Goal: Navigation & Orientation: Find specific page/section

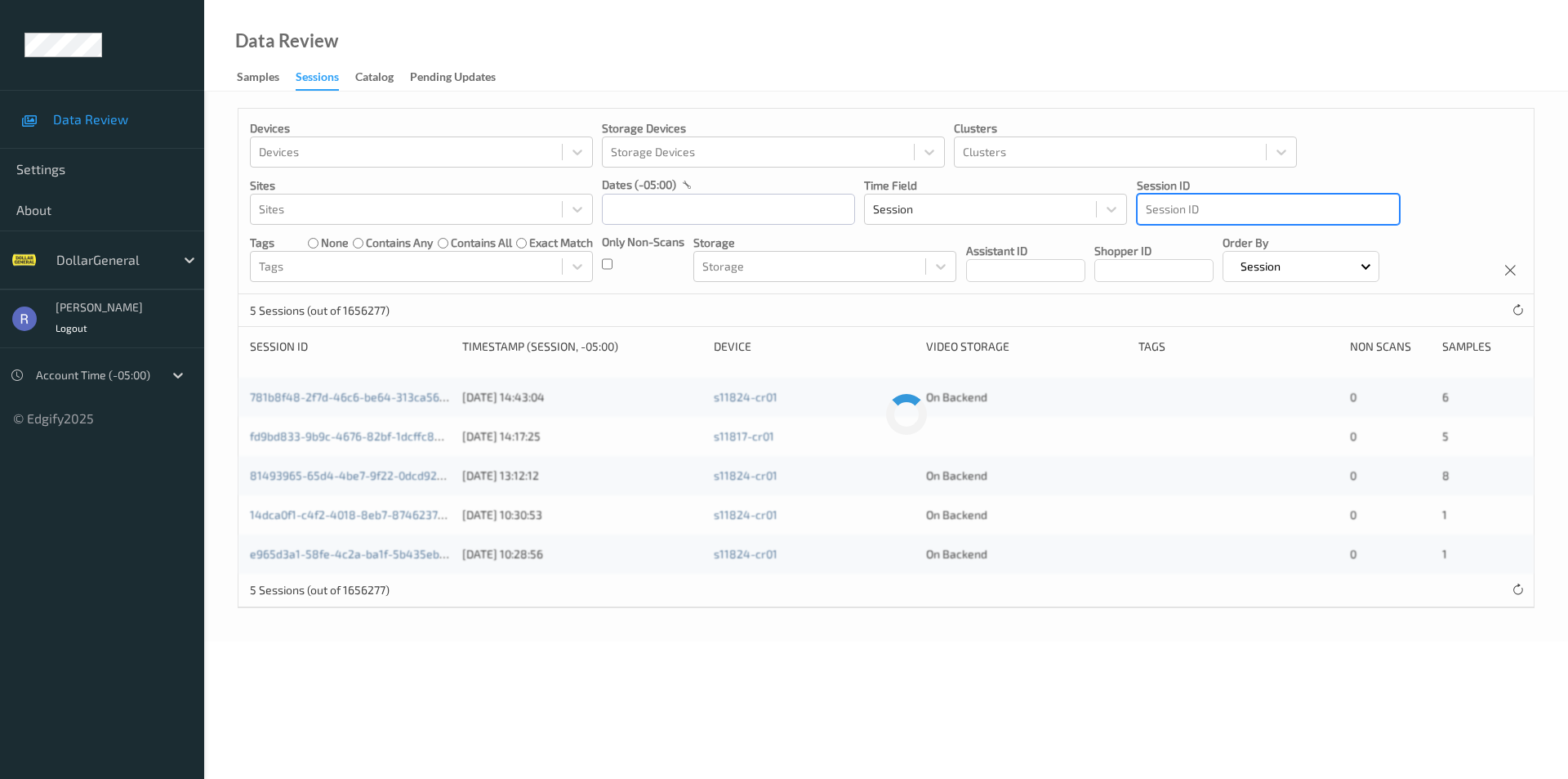
click at [1216, 212] on div at bounding box center [1269, 209] width 245 height 19
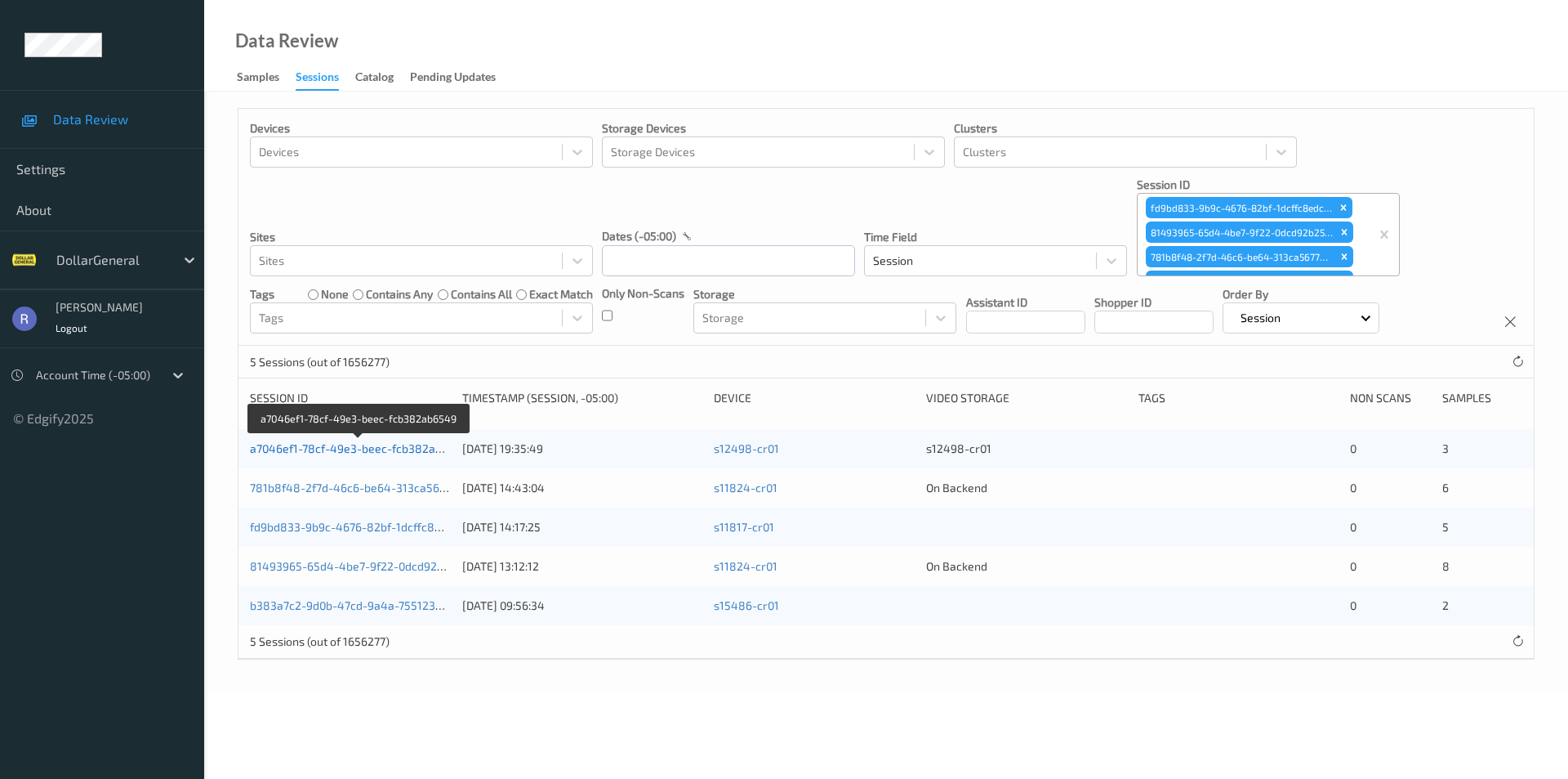
click at [302, 450] on link "a7046ef1-78cf-49e3-beec-fcb382ab6549" at bounding box center [359, 448] width 219 height 14
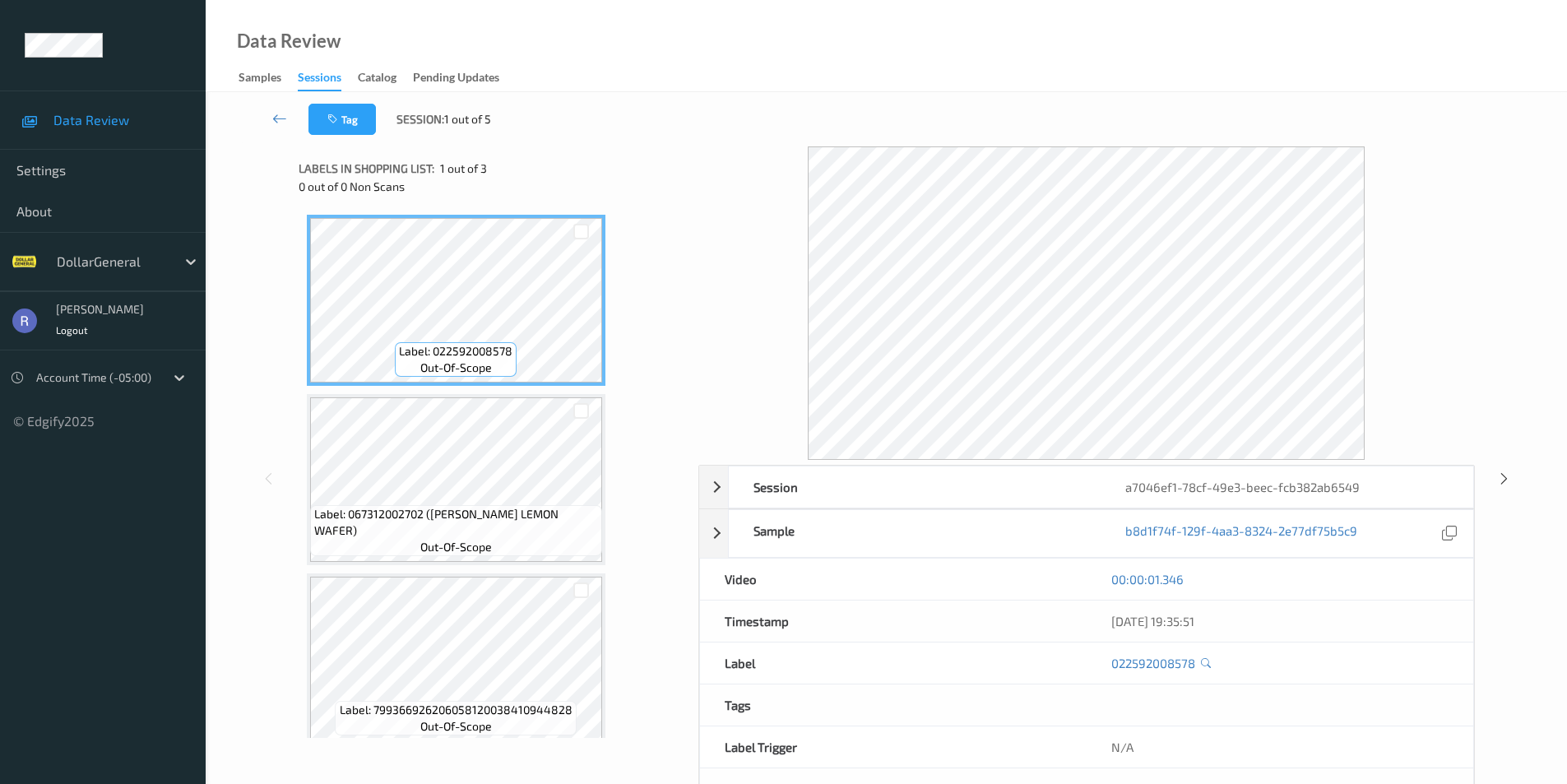
click at [1440, 578] on div "00:00:01.346" at bounding box center [1280, 578] width 337 height 17
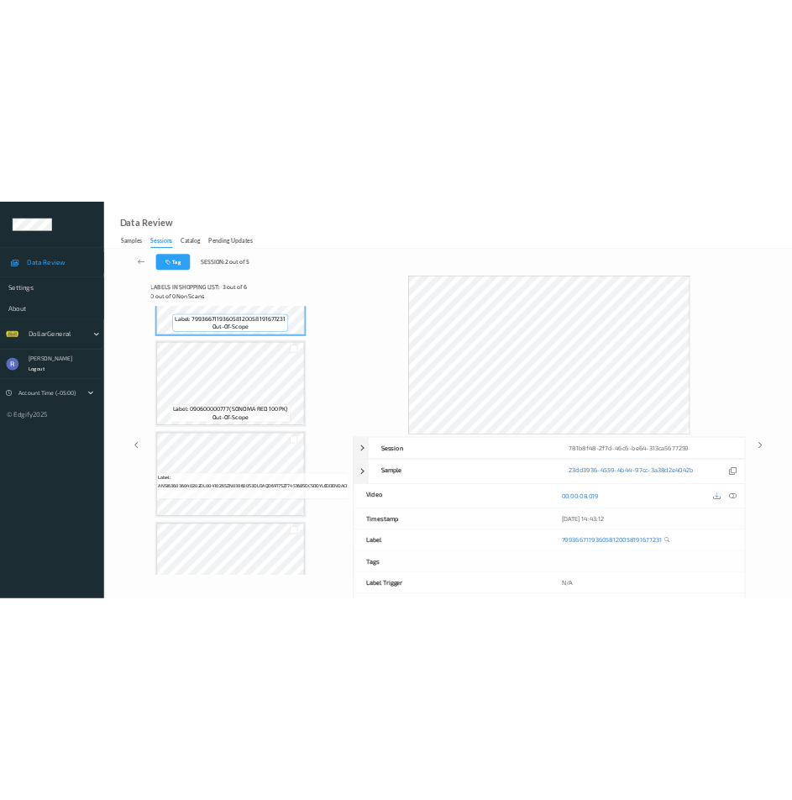
scroll to position [405, 0]
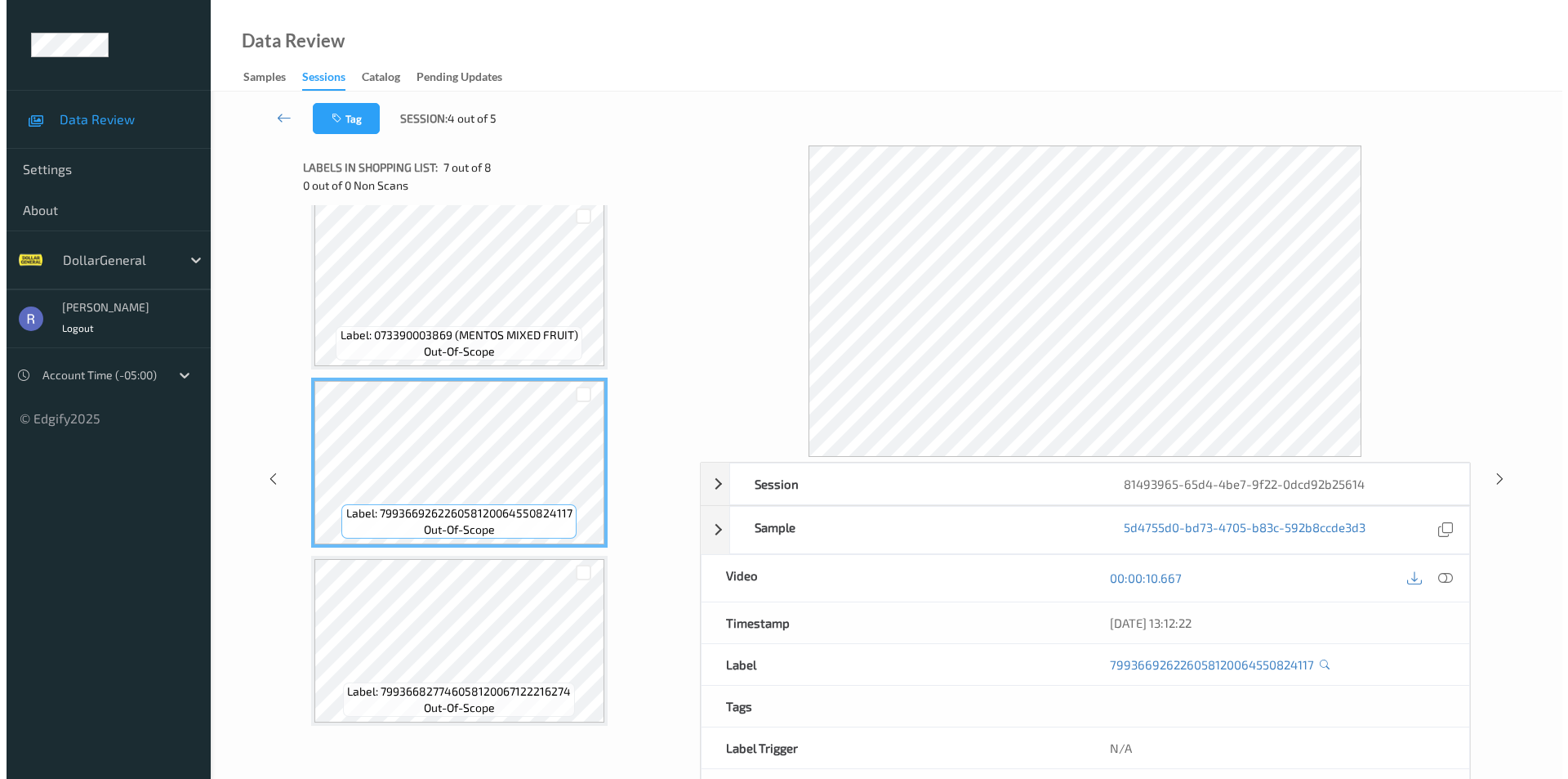
scroll to position [905, 0]
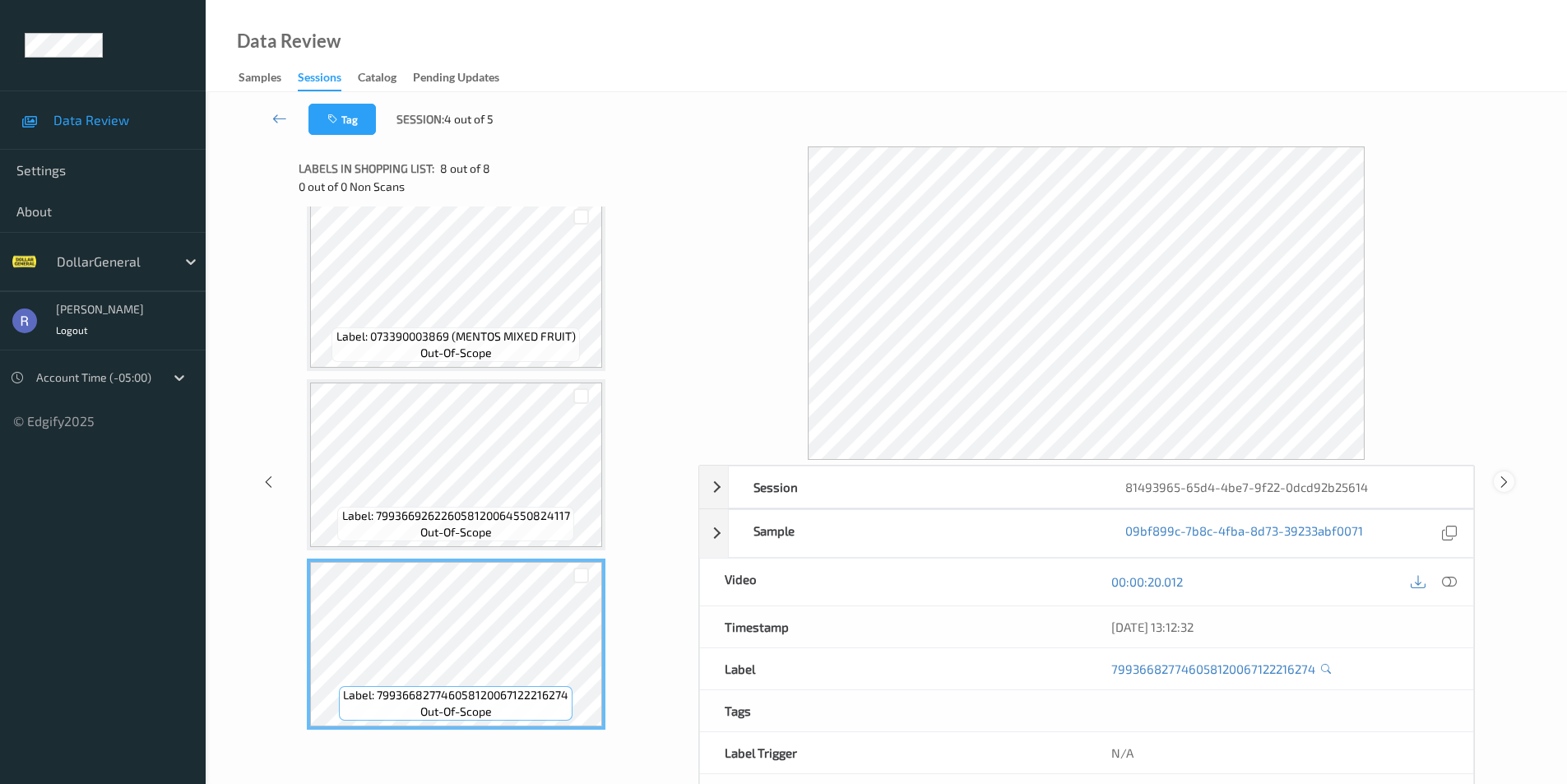
click at [1505, 478] on icon at bounding box center [1504, 481] width 14 height 15
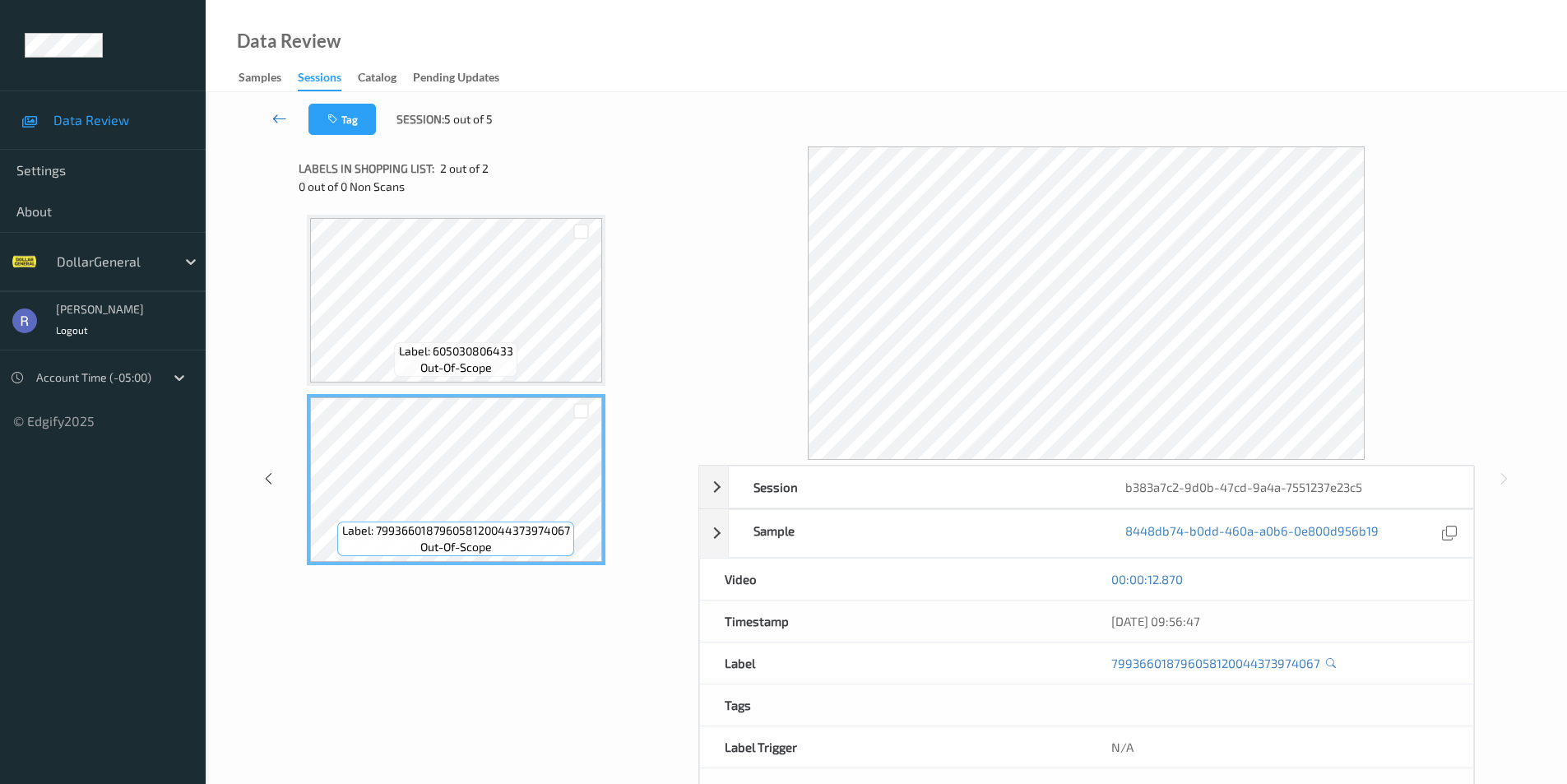
click at [271, 116] on link at bounding box center [279, 119] width 58 height 31
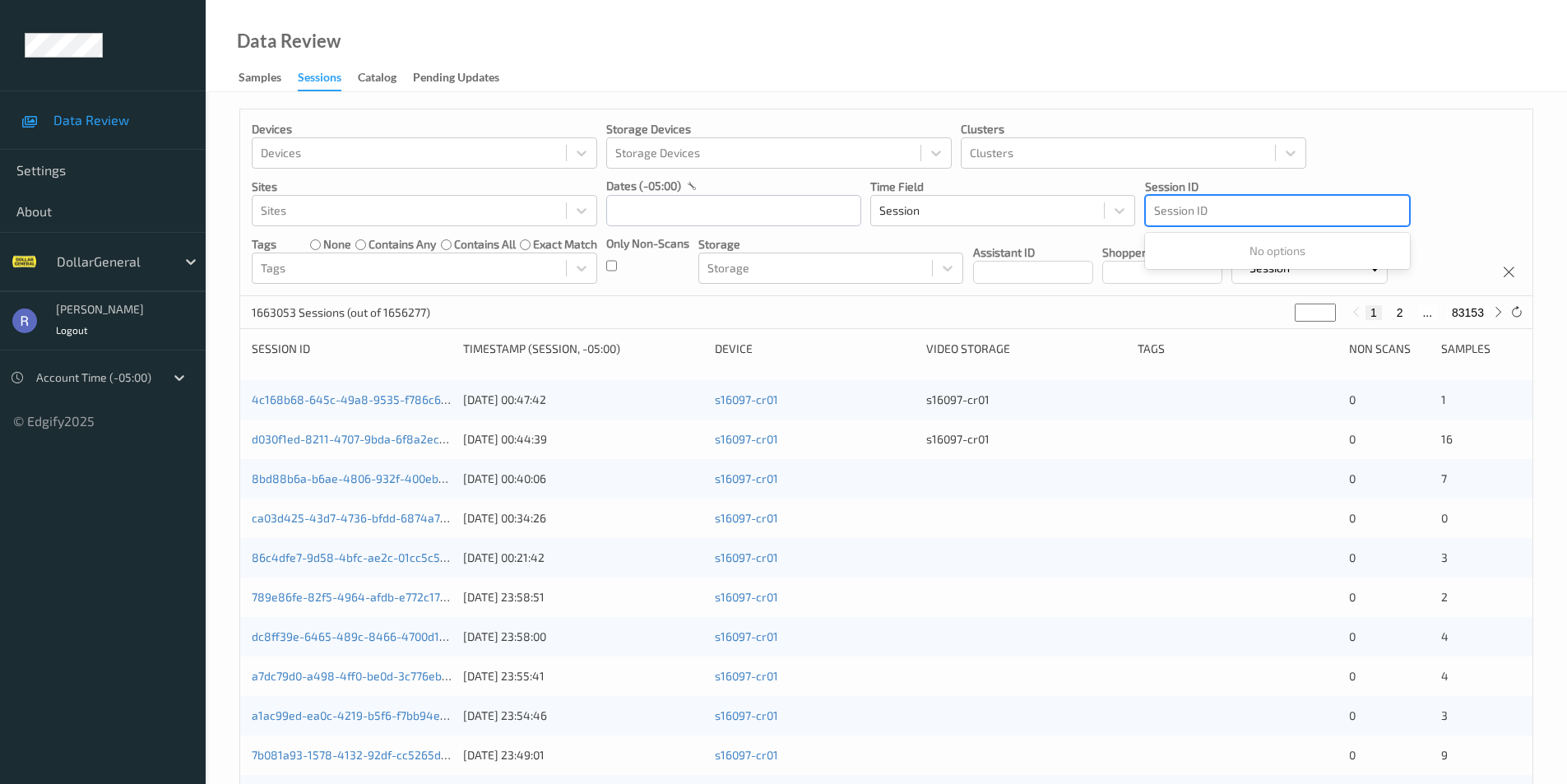
click at [1195, 208] on div at bounding box center [1278, 210] width 247 height 20
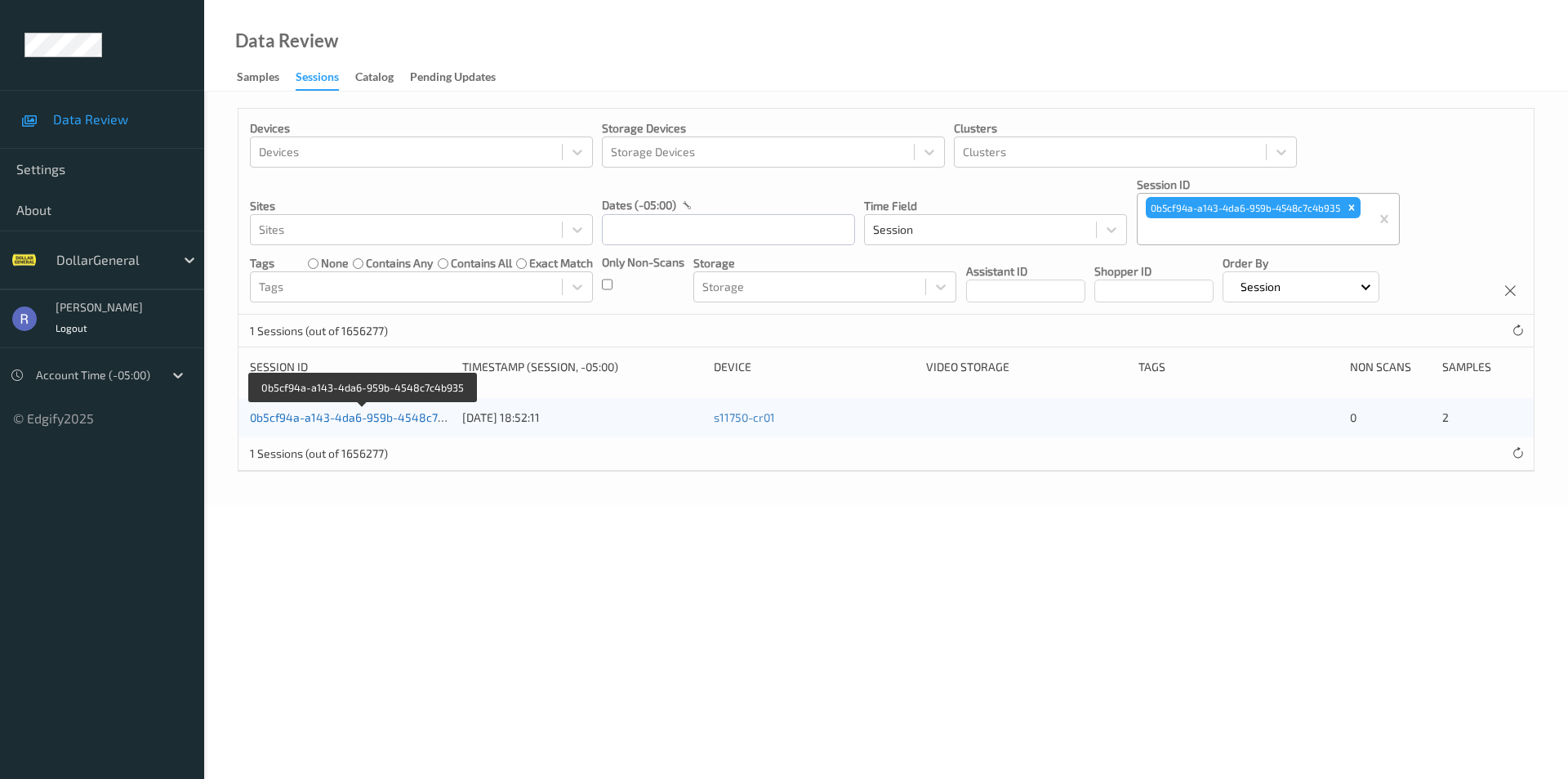
click at [363, 420] on link "0b5cf94a-a143-4da6-959b-4548c7c4b935" at bounding box center [364, 417] width 227 height 14
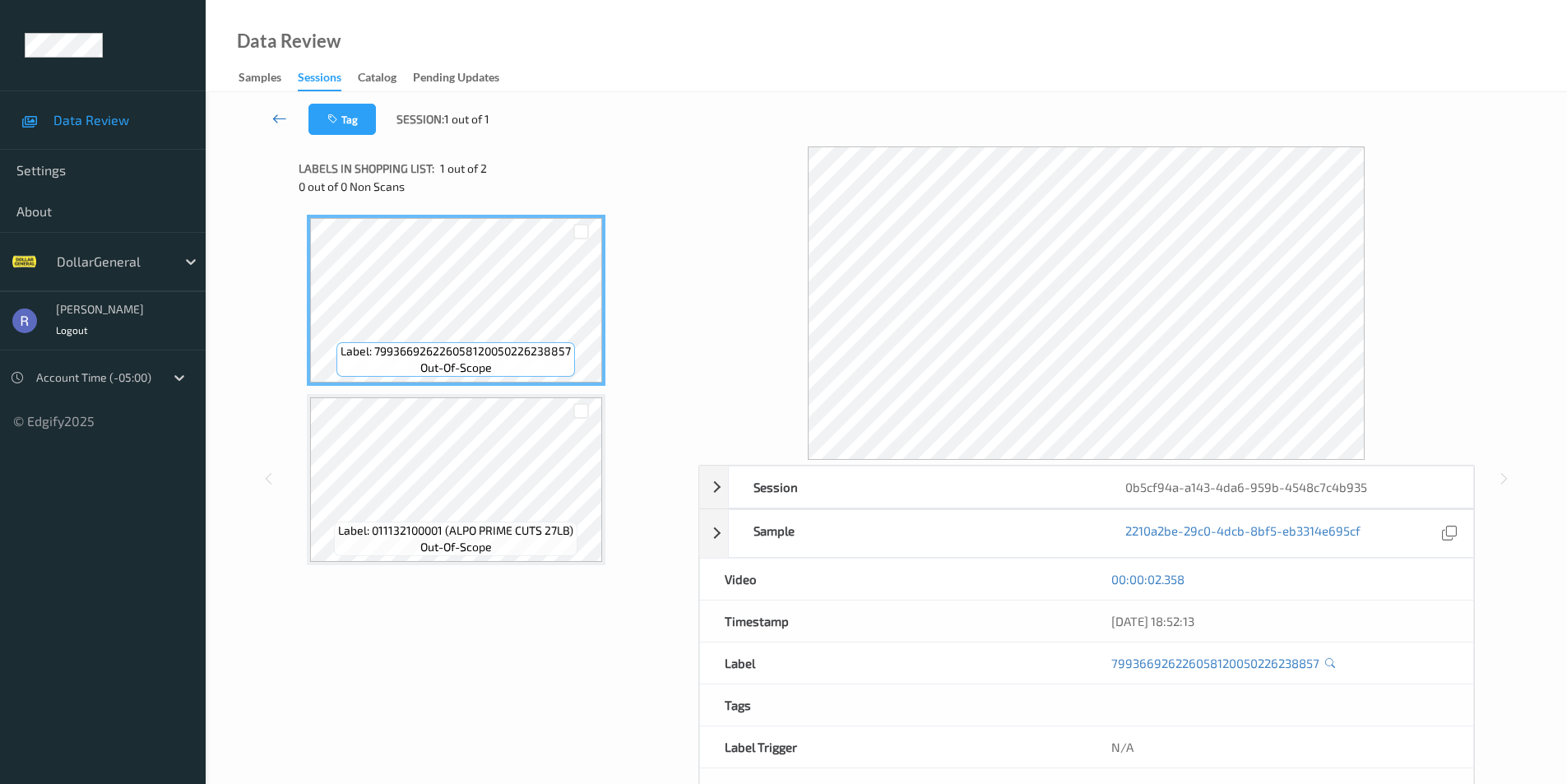
click at [276, 115] on icon at bounding box center [279, 118] width 15 height 17
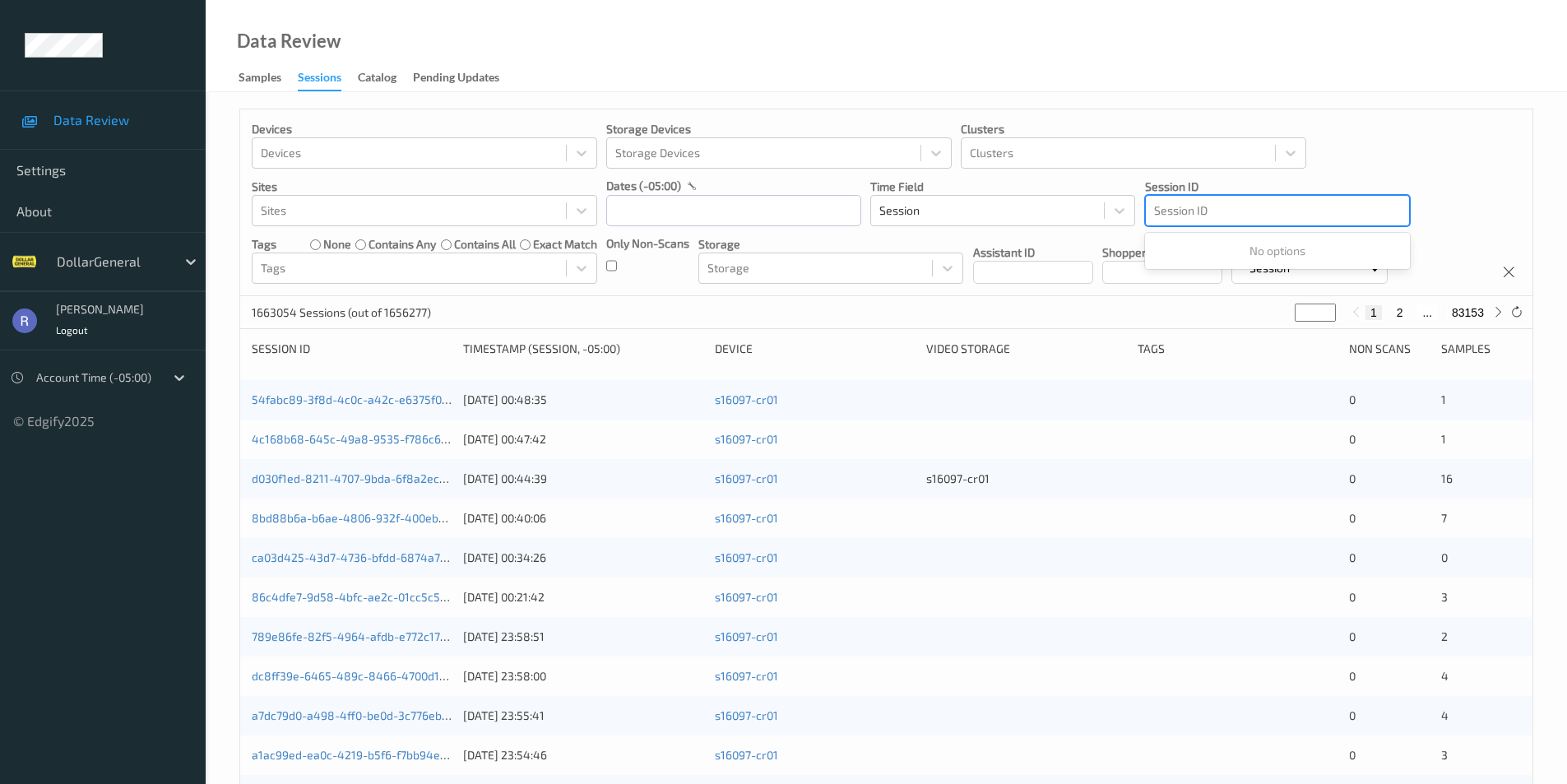
drag, startPoint x: 1398, startPoint y: 217, endPoint x: 1230, endPoint y: 208, distance: 168.2
click at [1230, 208] on div at bounding box center [1278, 210] width 247 height 20
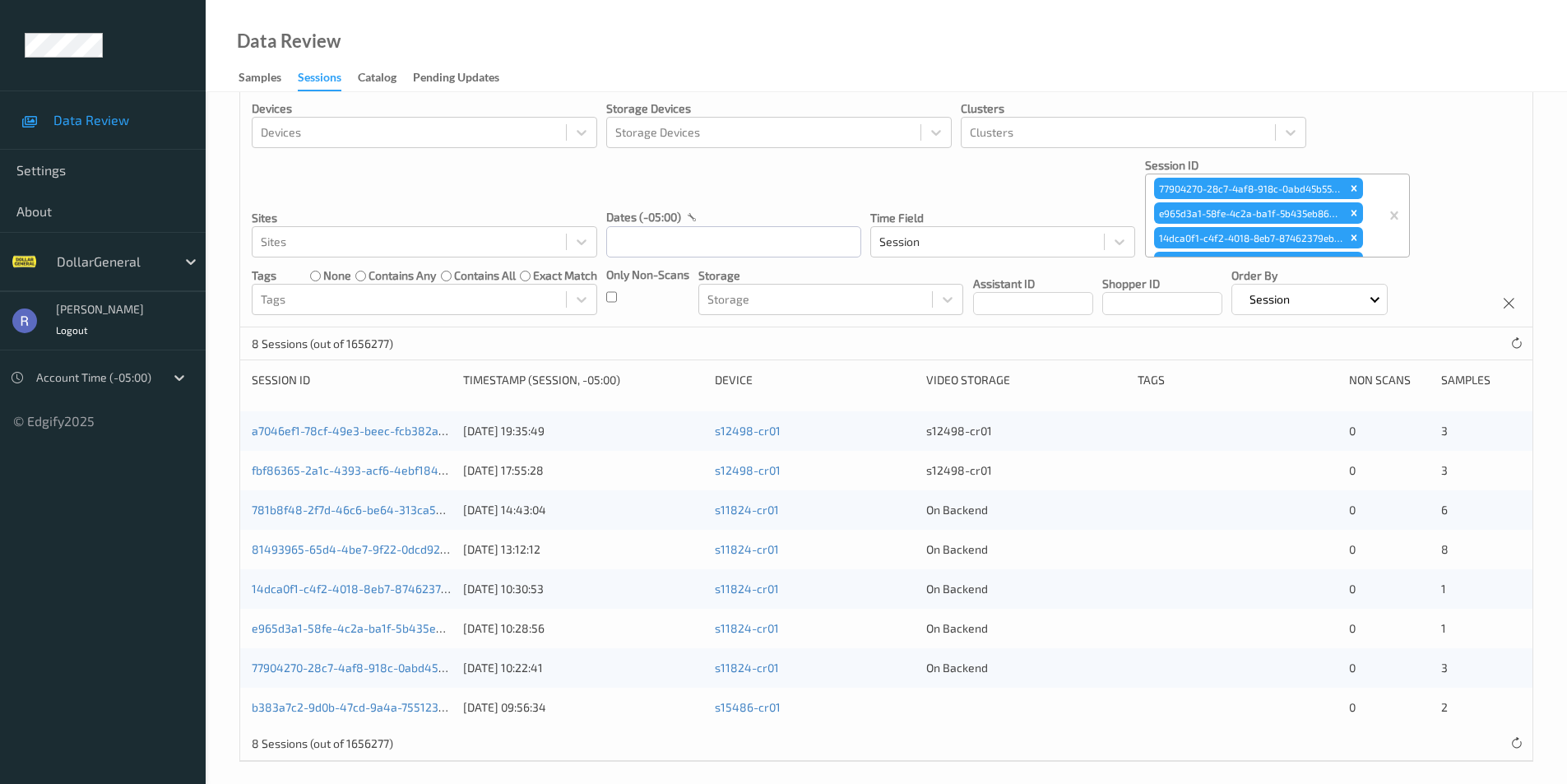
scroll to position [32, 0]
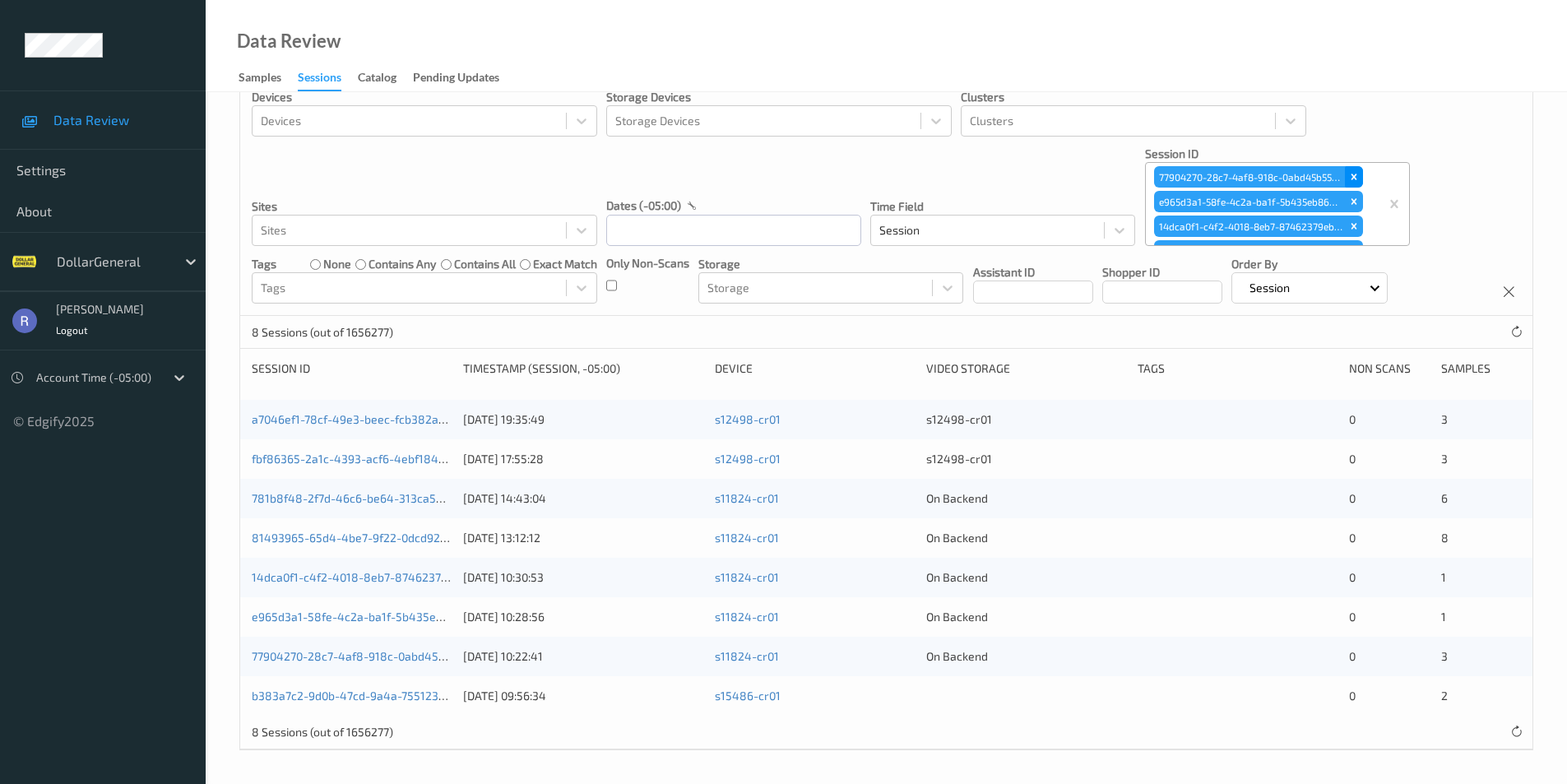
click at [1356, 171] on icon "Remove 77904270-28c7-4af8-918c-0abd45b5576a" at bounding box center [1354, 177] width 12 height 12
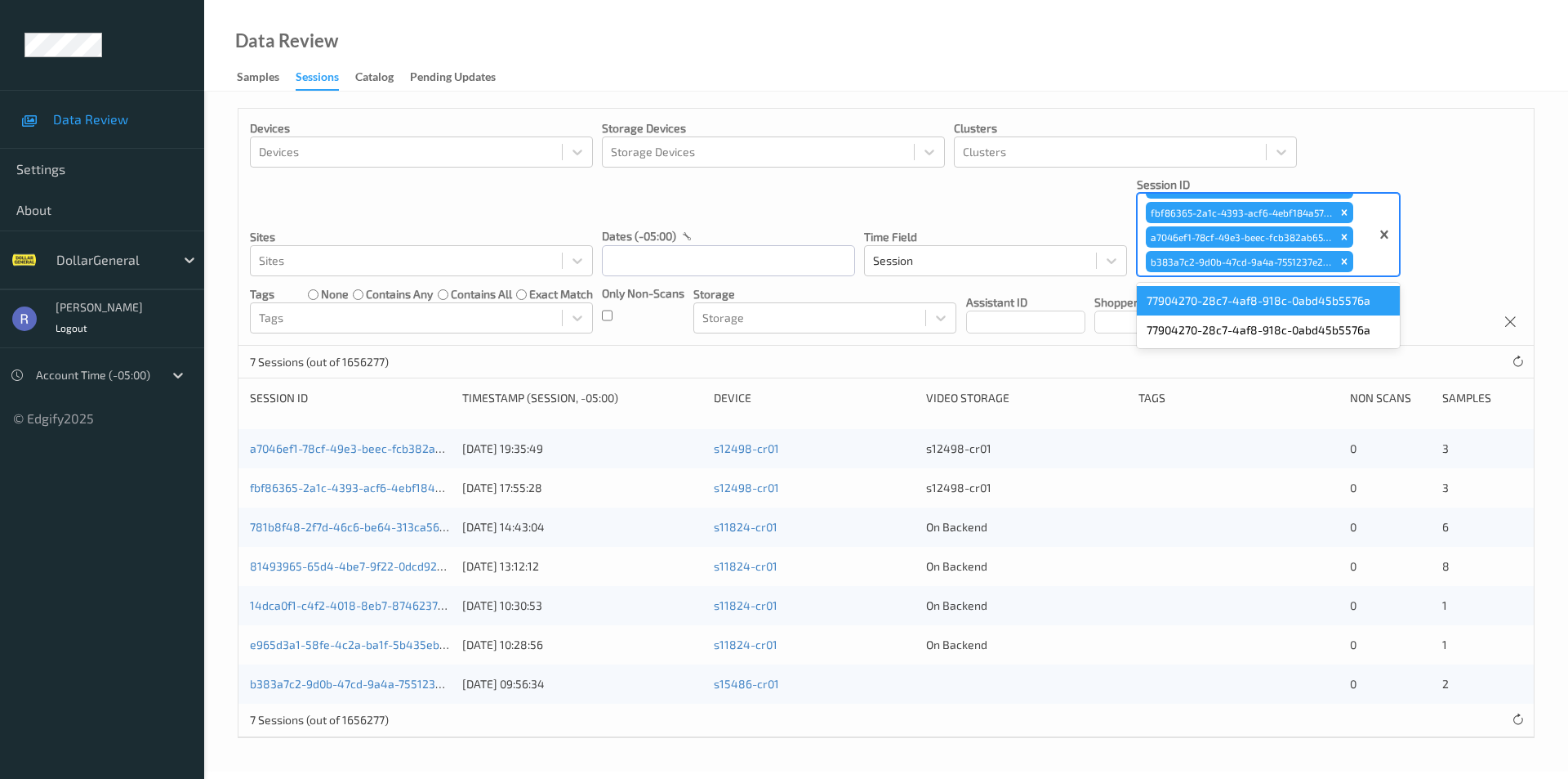
scroll to position [0, 0]
click at [1344, 207] on icon "Remove e965d3a1-58fe-4c2a-ba1f-5b435eb866b2" at bounding box center [1343, 208] width 6 height 6
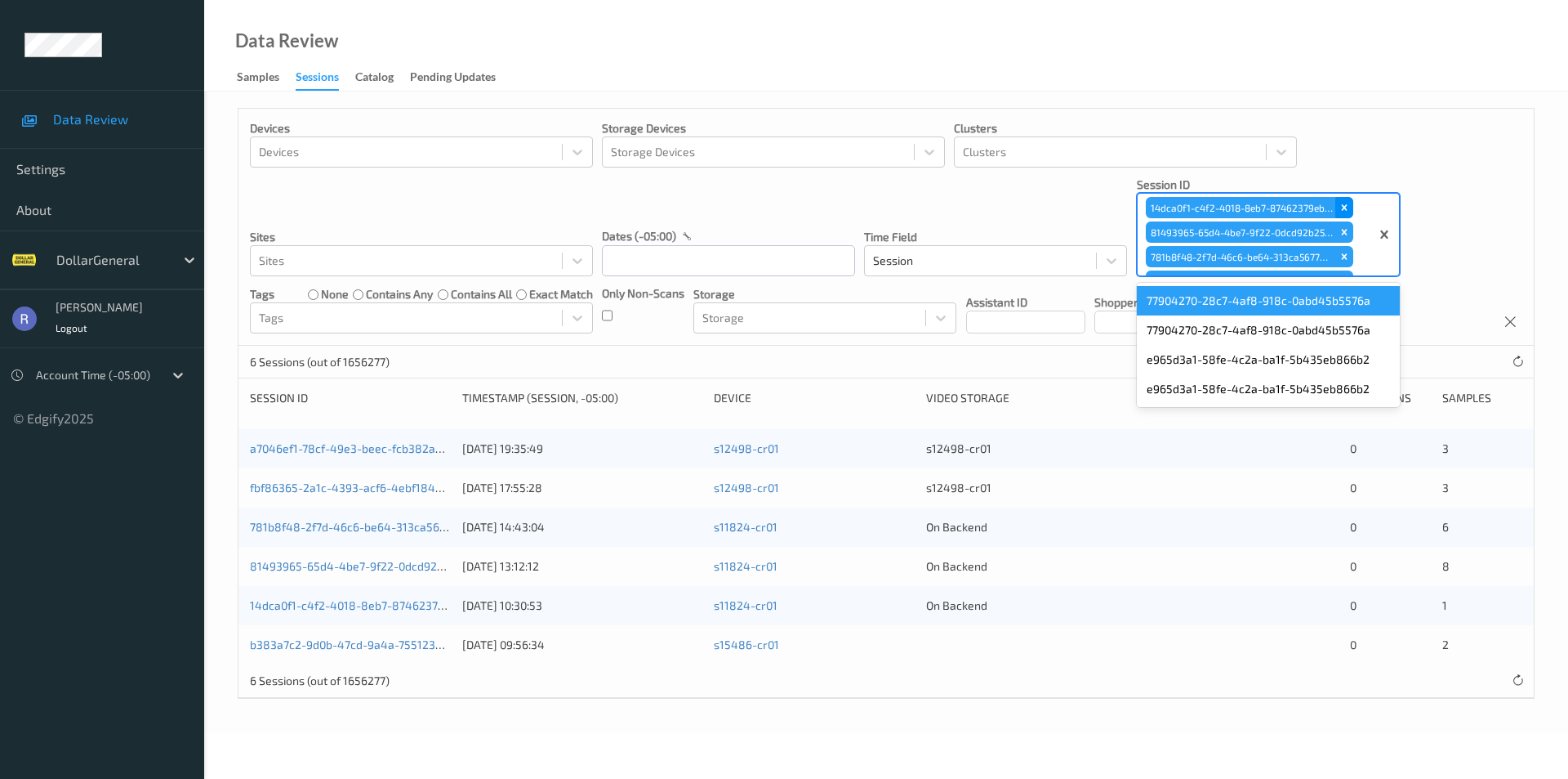
click at [1342, 208] on icon "Remove 14dca0f1-c4f2-4018-8eb7-87462379ebac" at bounding box center [1343, 208] width 6 height 6
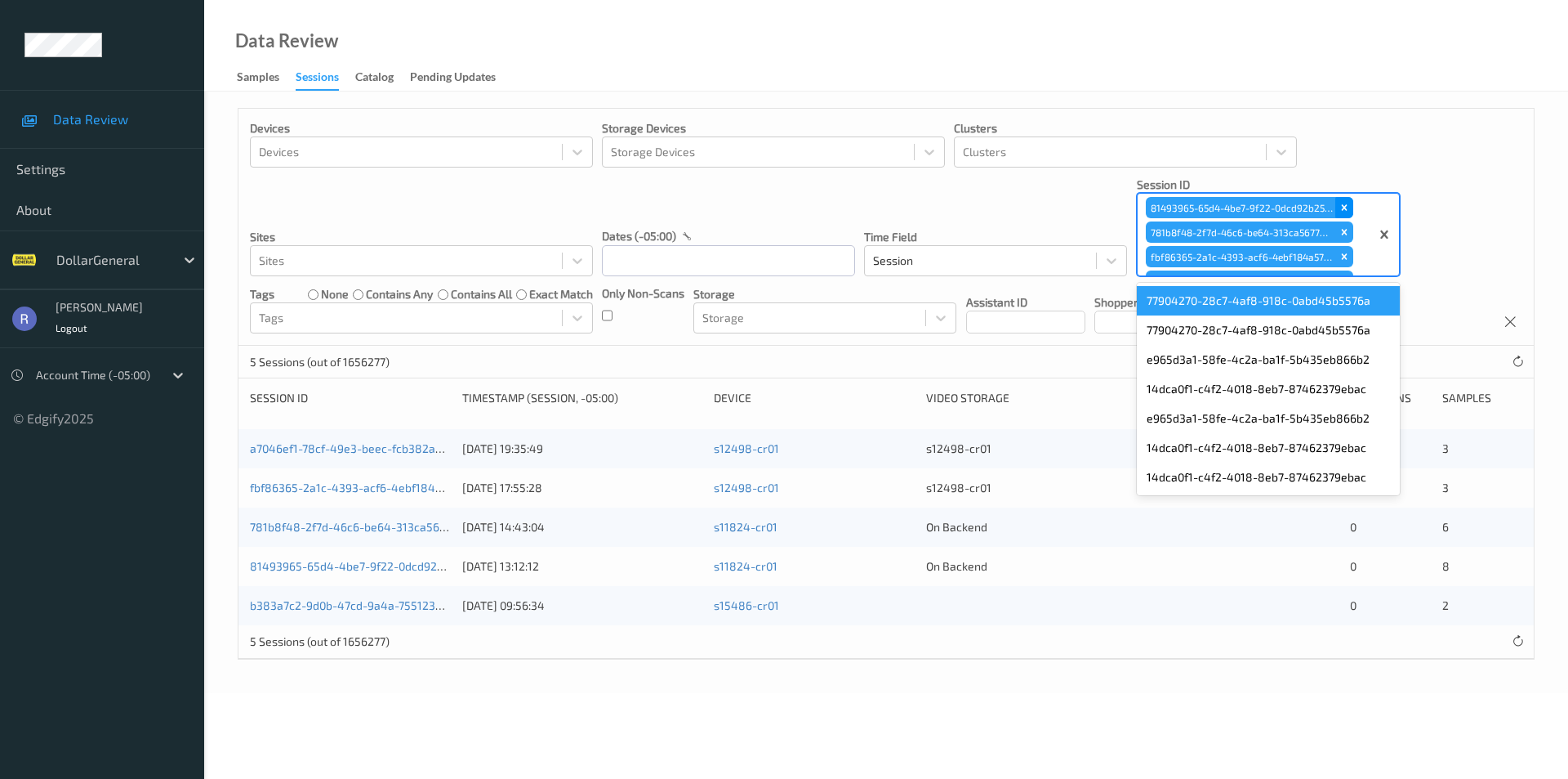
click at [1342, 204] on icon "Remove 81493965-65d4-4be7-9f22-0dcd92b25614" at bounding box center [1344, 208] width 12 height 12
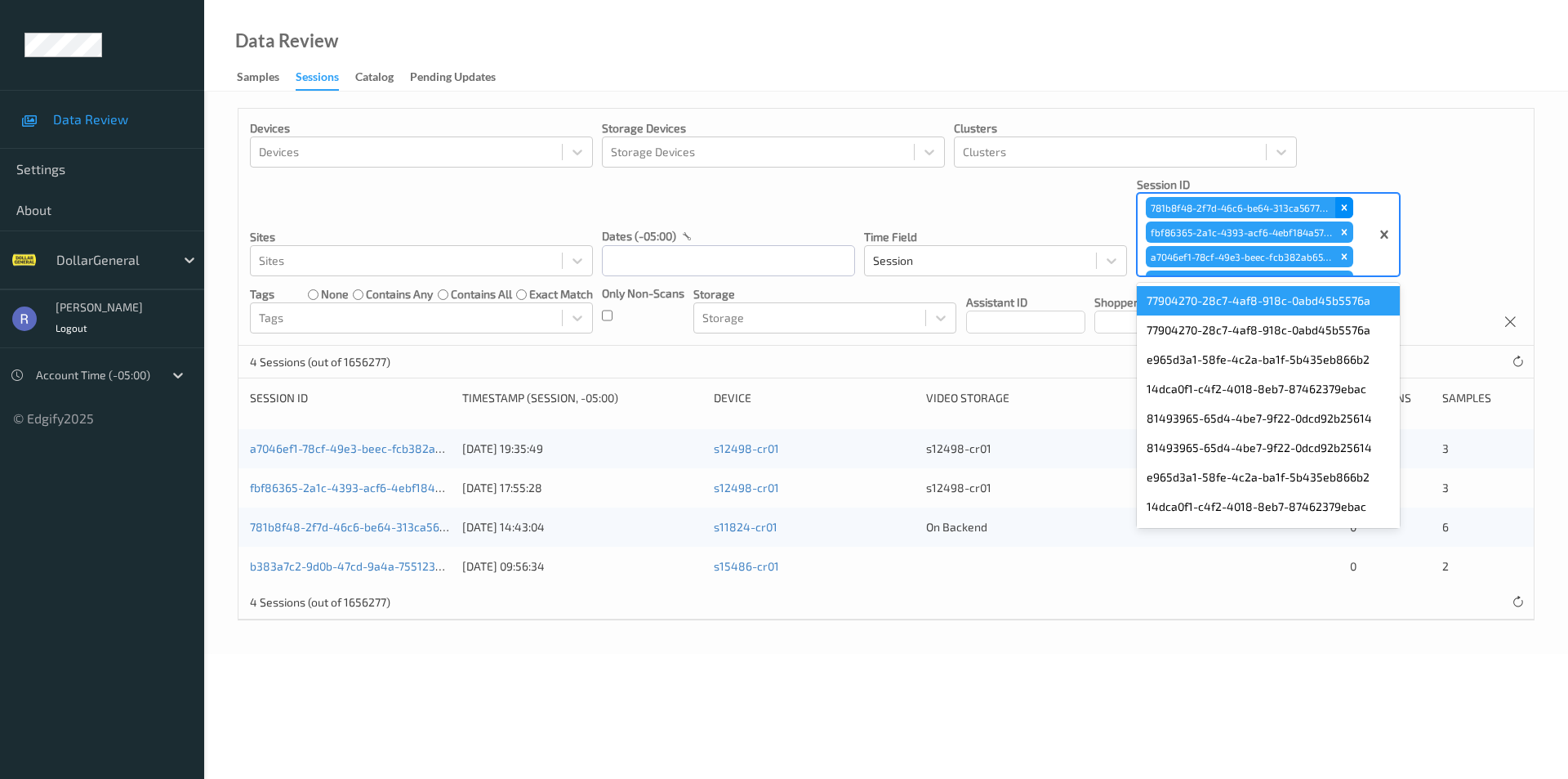
click at [1342, 204] on icon "Remove 781b8f48-2f7d-46c6-be64-313ca5677259" at bounding box center [1344, 208] width 12 height 12
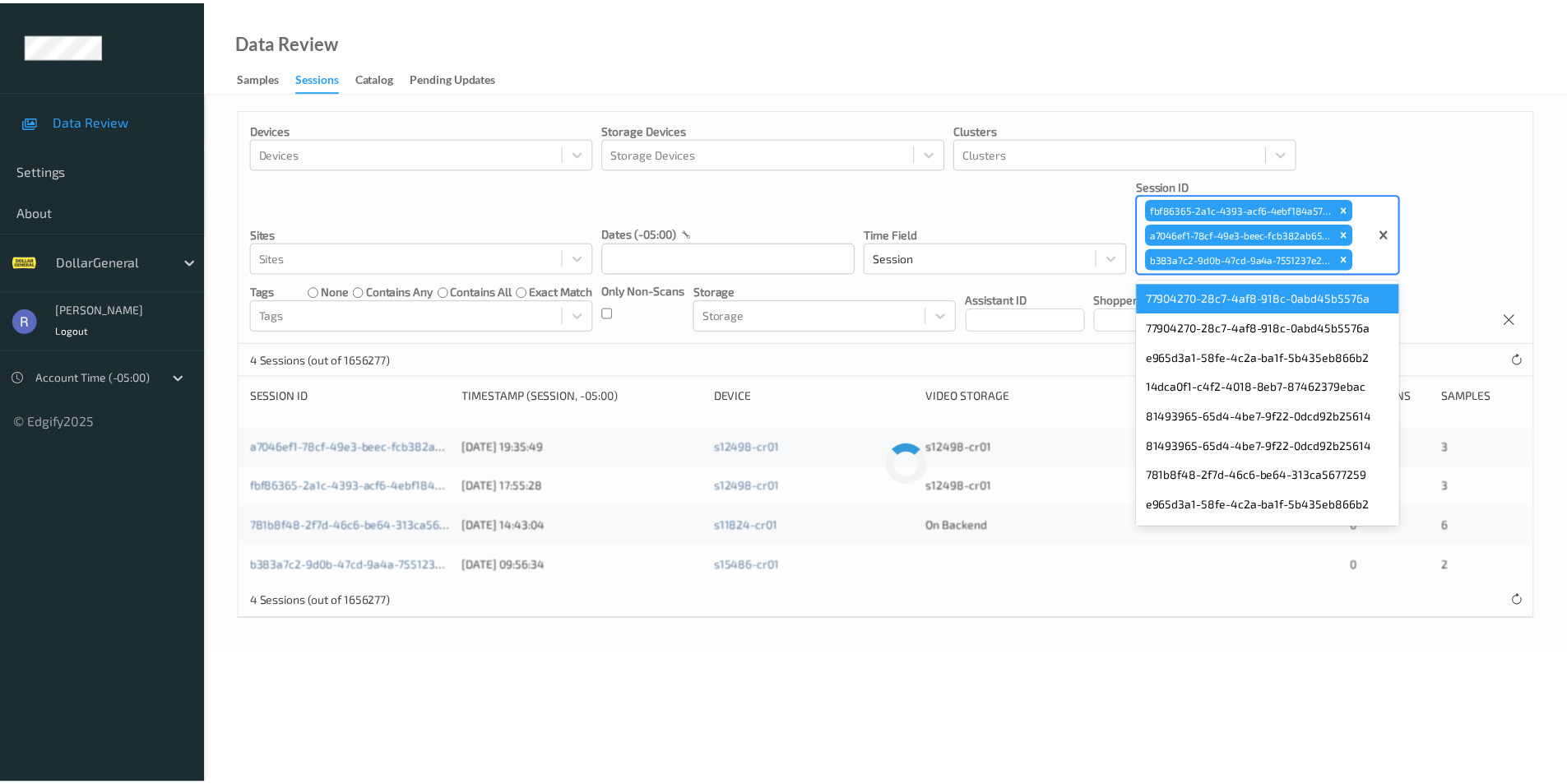
scroll to position [18, 0]
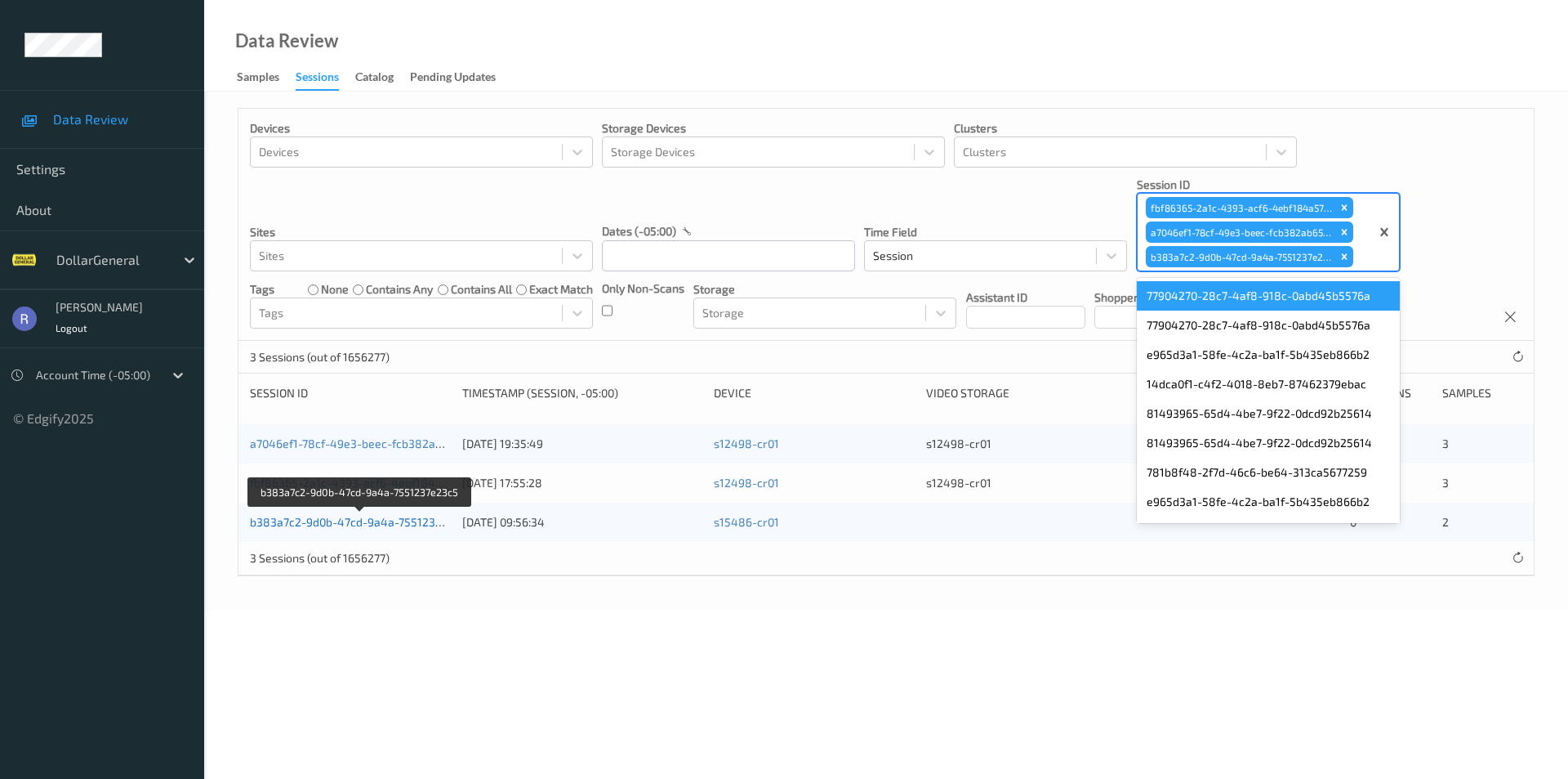
click at [319, 523] on link "b383a7c2-9d0b-47cd-9a4a-7551237e23c5" at bounding box center [361, 521] width 223 height 14
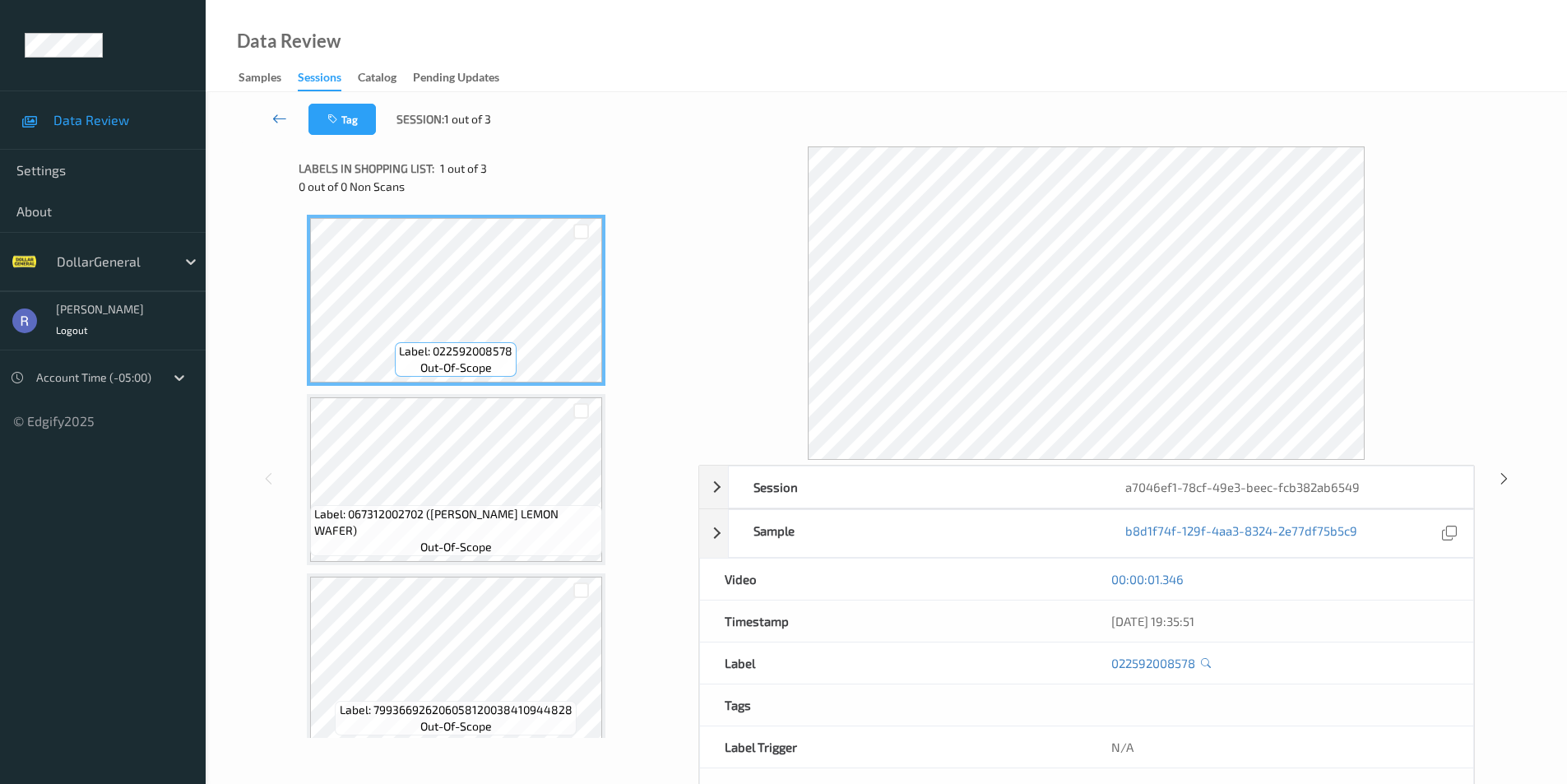
click at [279, 115] on icon at bounding box center [279, 118] width 15 height 17
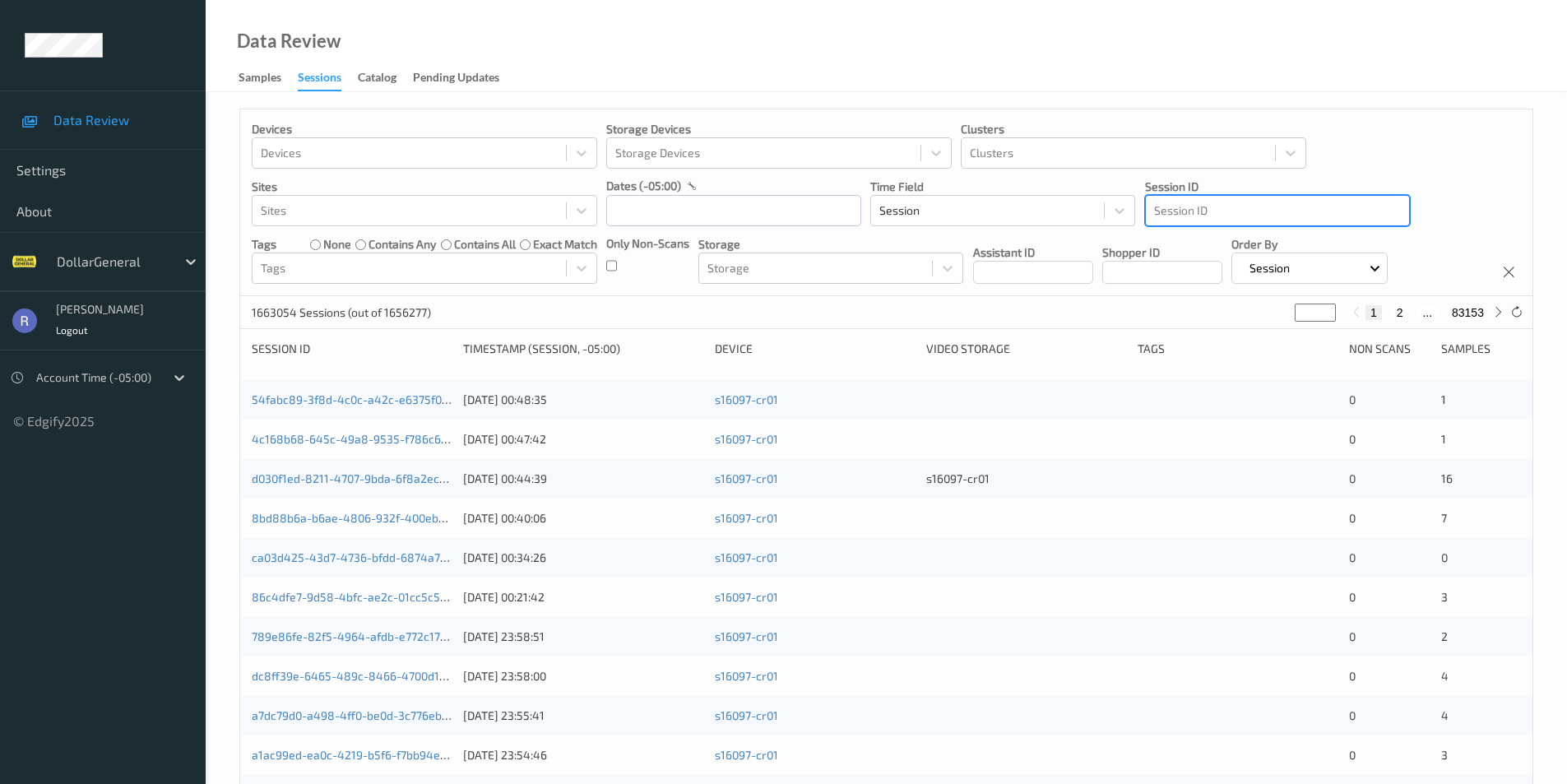
click at [1197, 208] on div at bounding box center [1278, 210] width 247 height 20
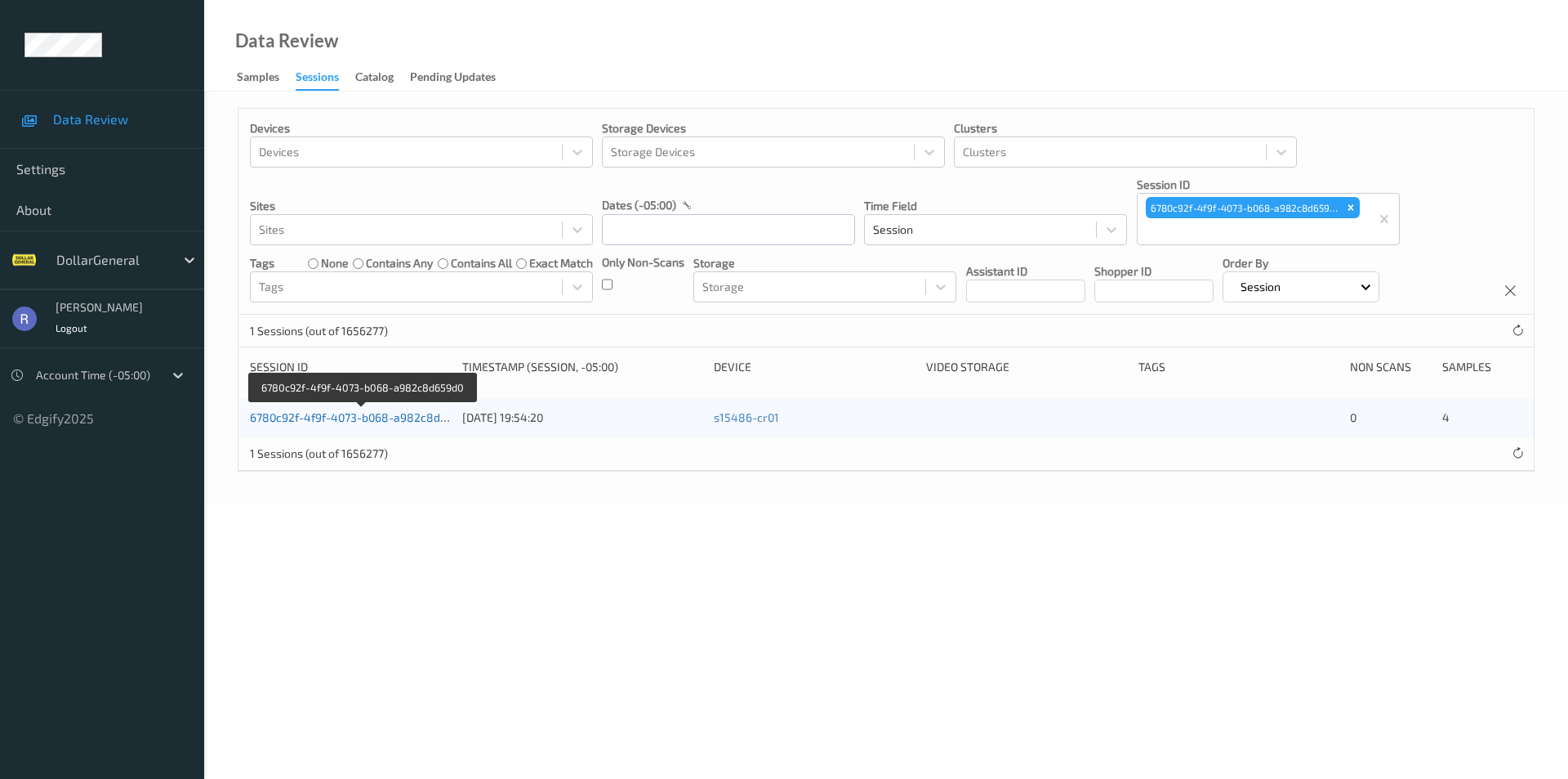
click at [343, 418] on link "6780c92f-4f9f-4073-b068-a982c8d659d0" at bounding box center [361, 417] width 223 height 14
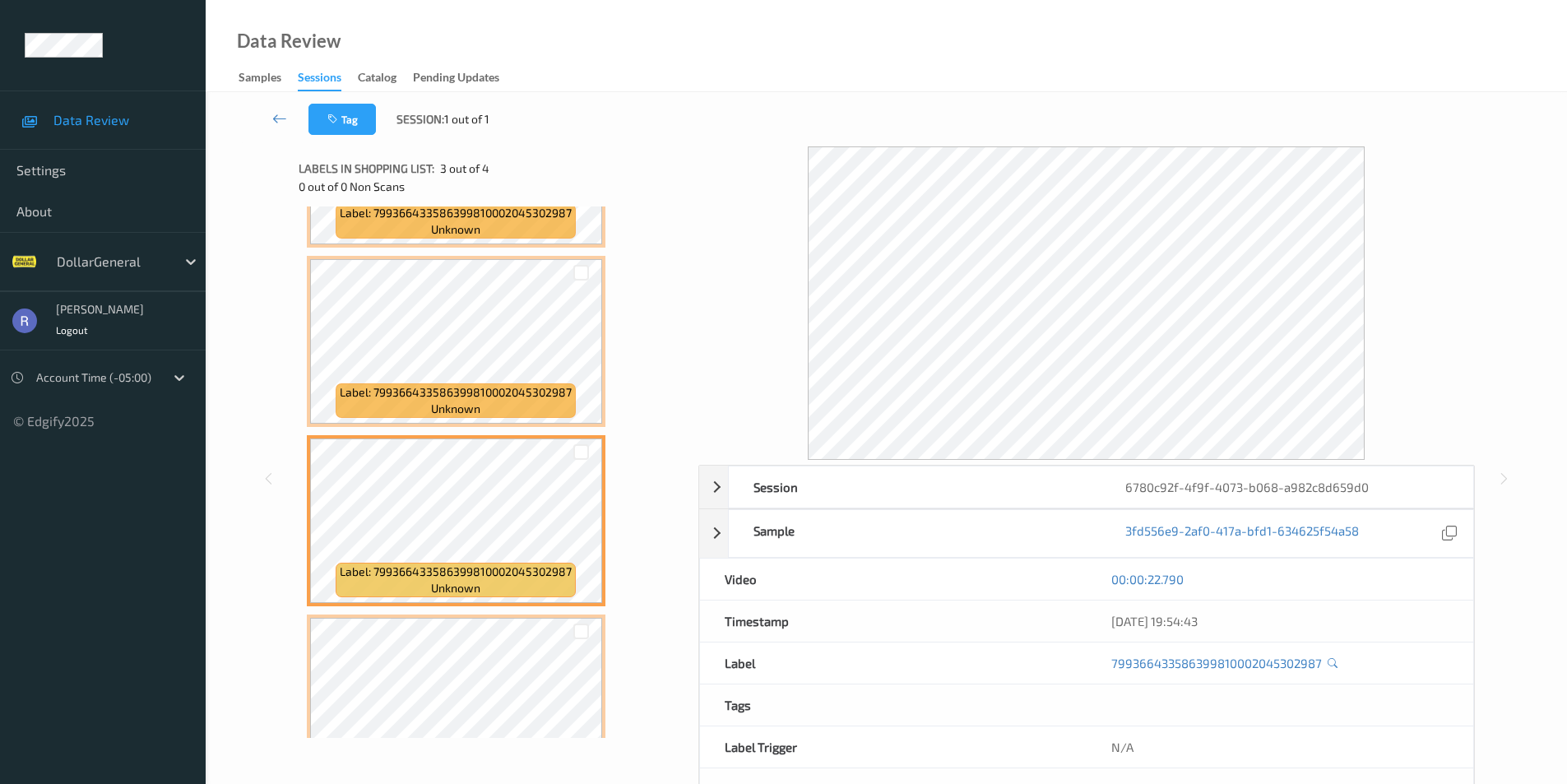
scroll to position [164, 0]
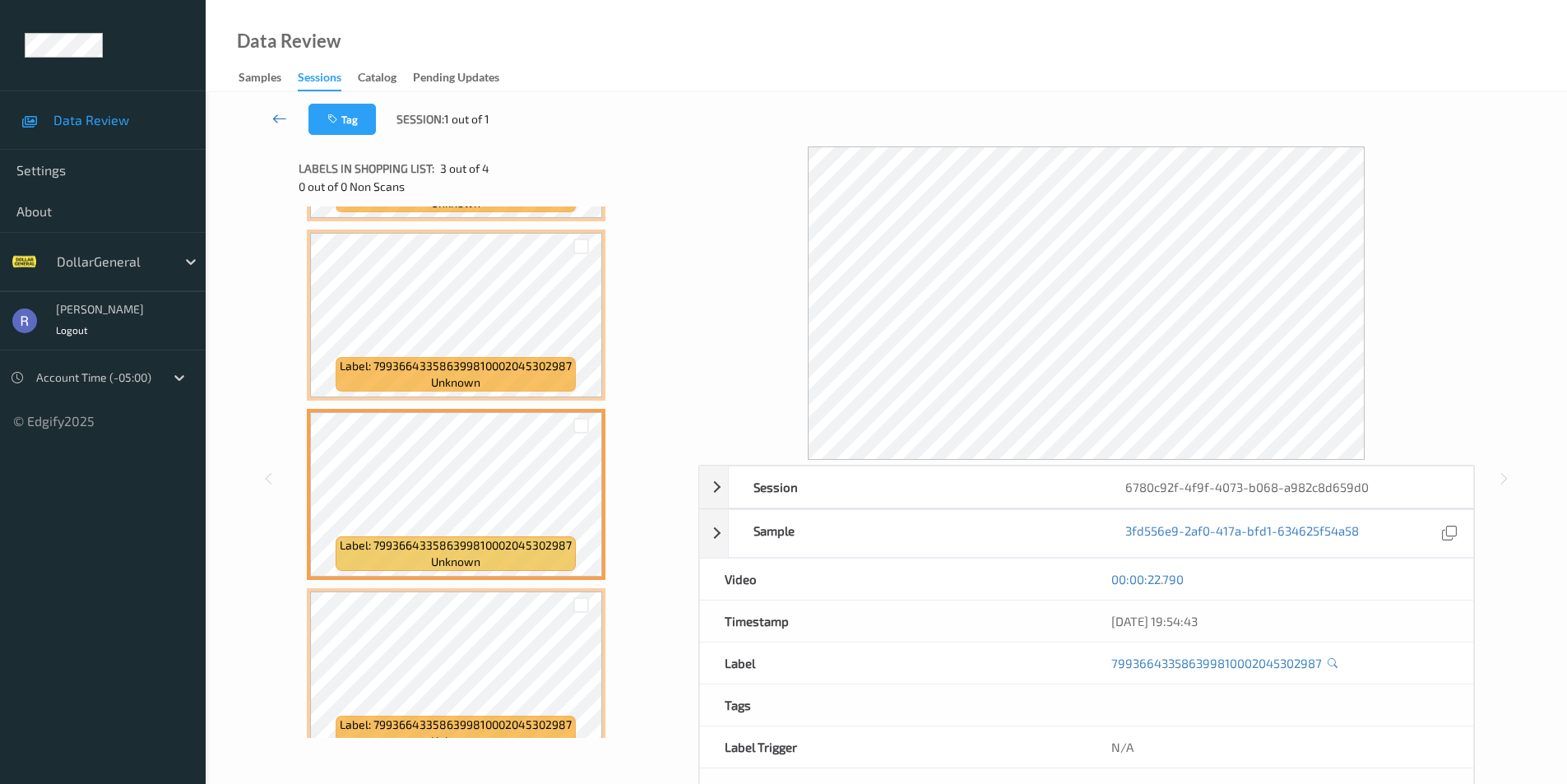
click at [274, 116] on icon at bounding box center [279, 118] width 15 height 17
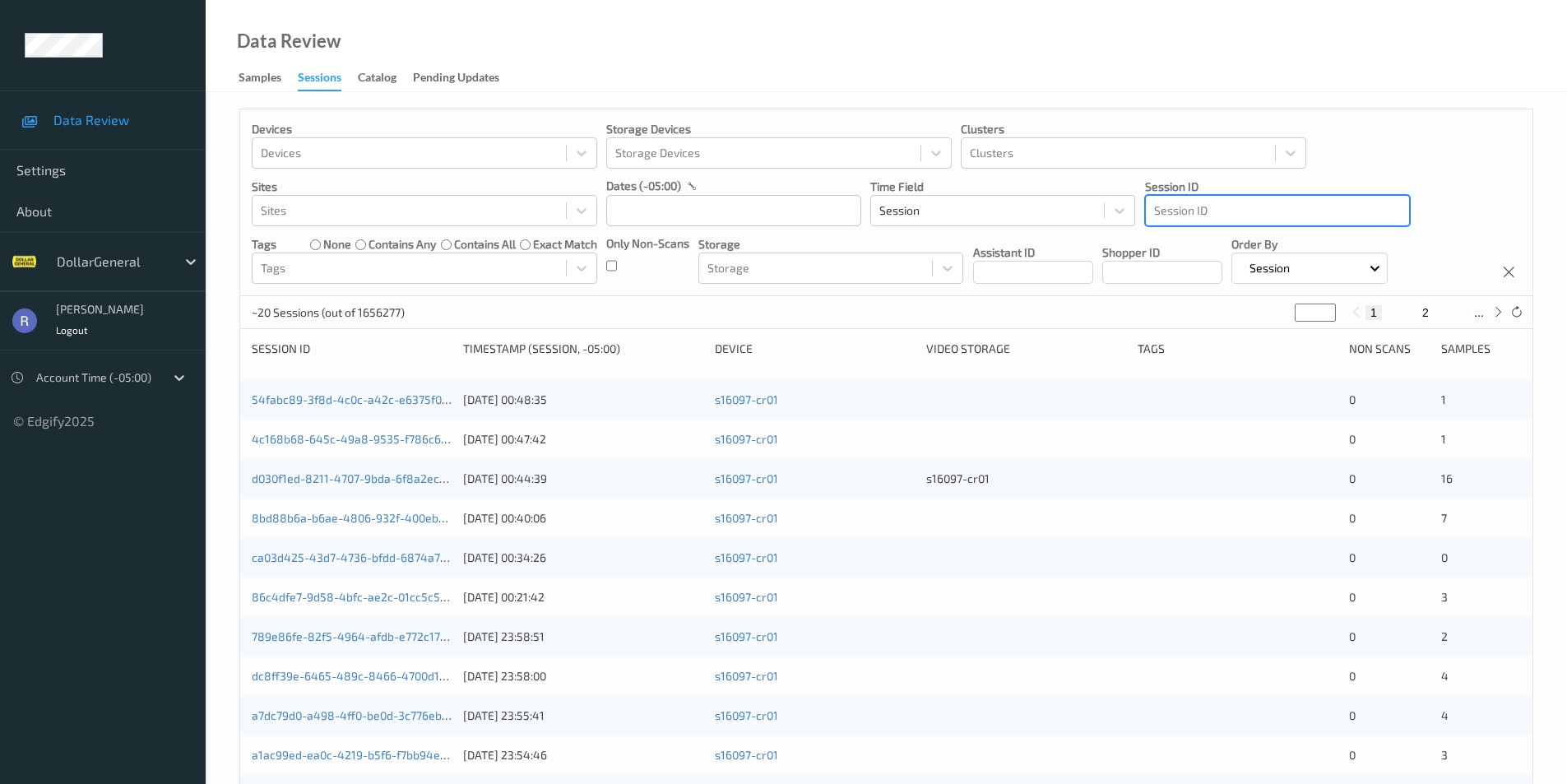
click at [1289, 208] on div at bounding box center [1278, 210] width 247 height 20
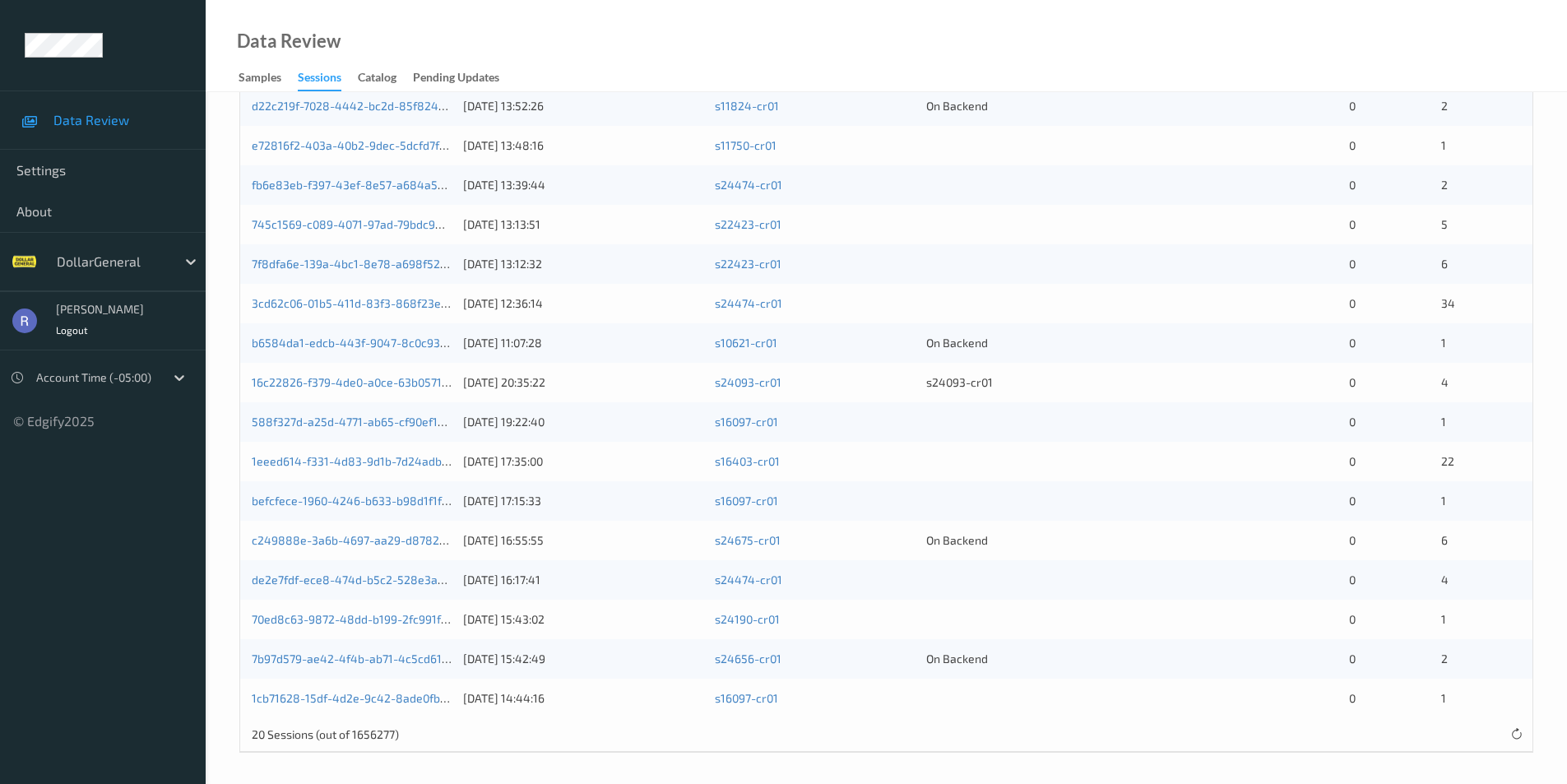
scroll to position [506, 0]
click at [289, 693] on link "1cb71628-15df-4d2e-9c42-8ade0fb59c7e" at bounding box center [361, 695] width 219 height 14
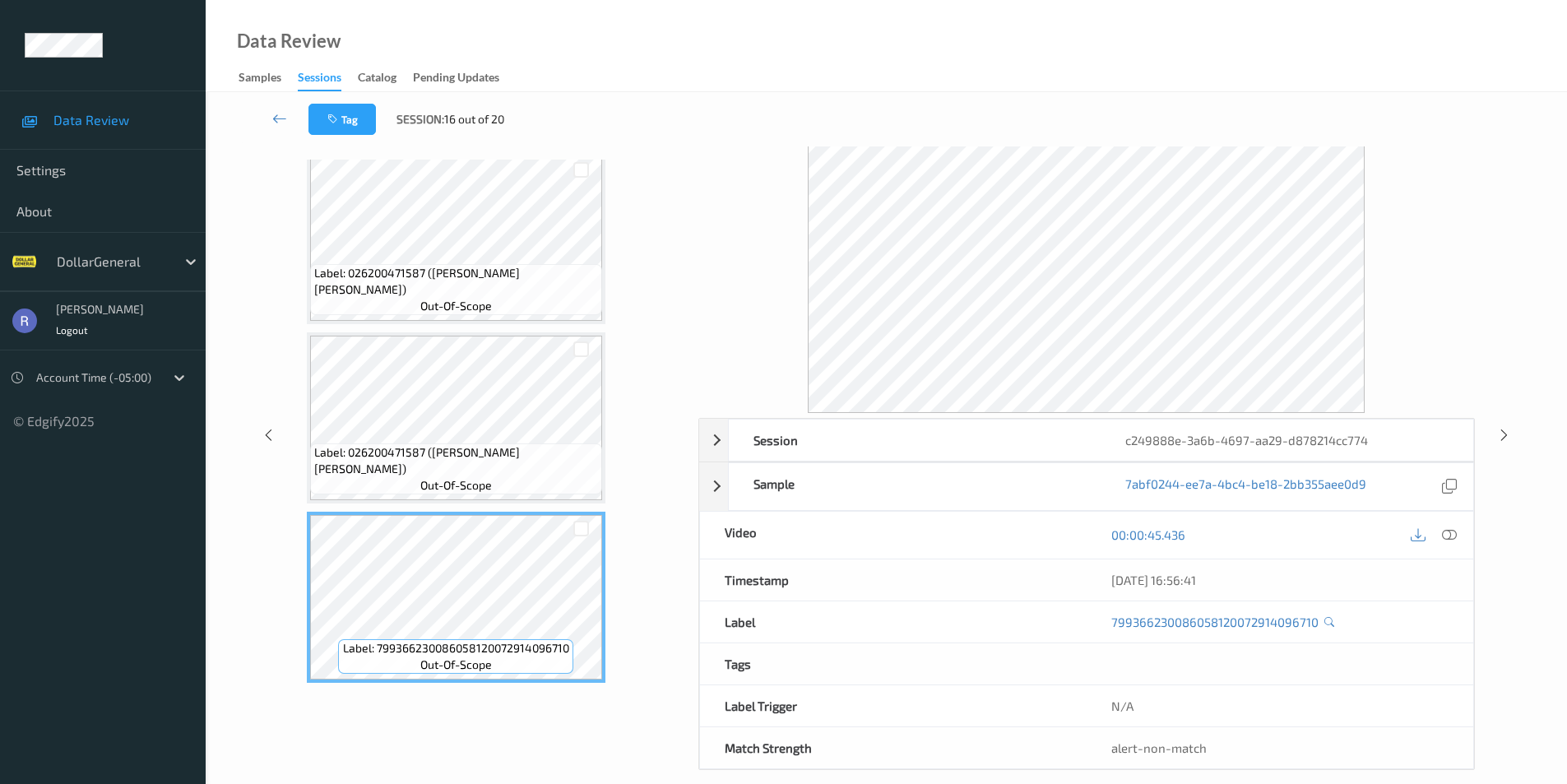
scroll to position [67, 0]
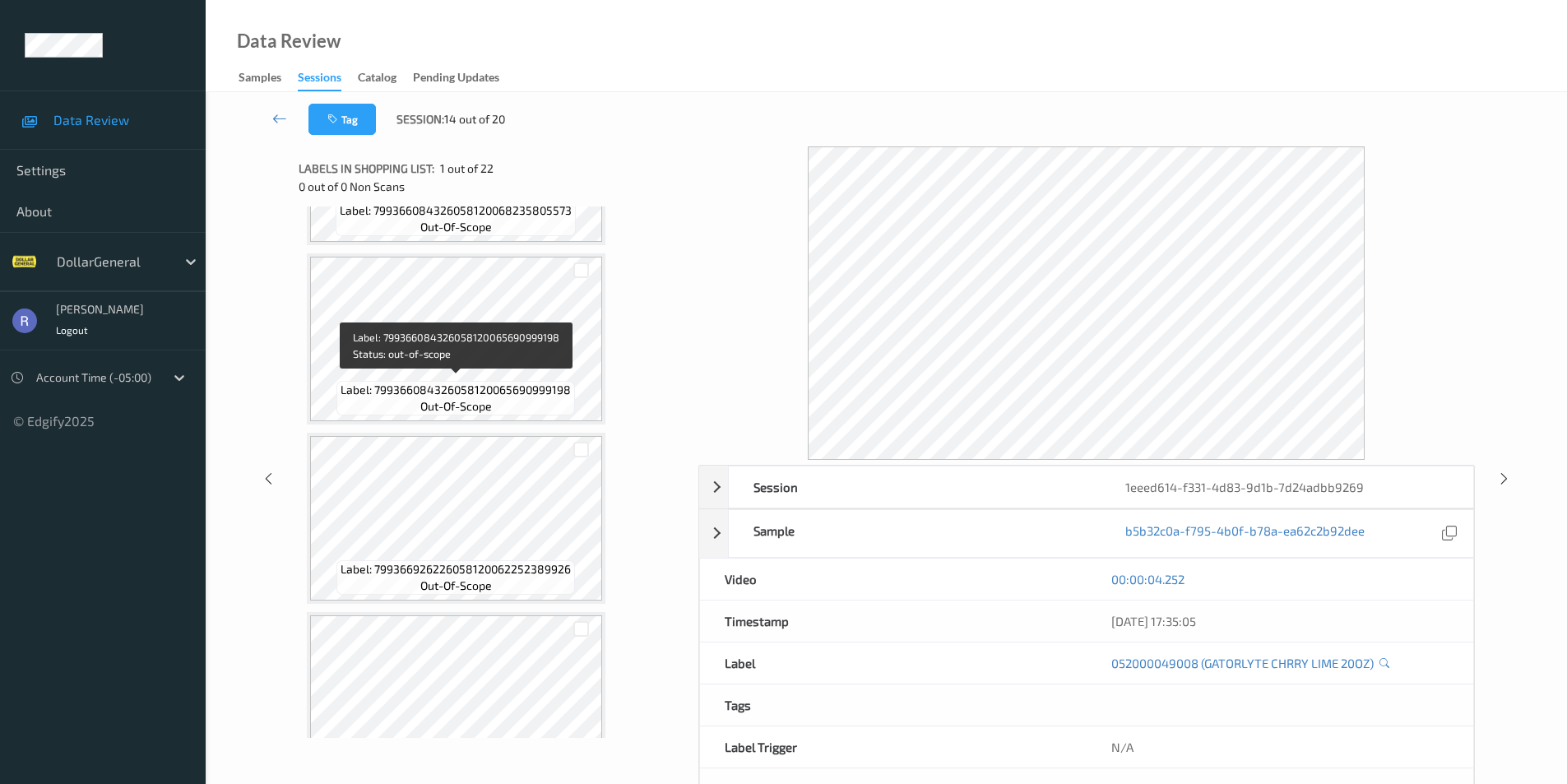
scroll to position [3371, 0]
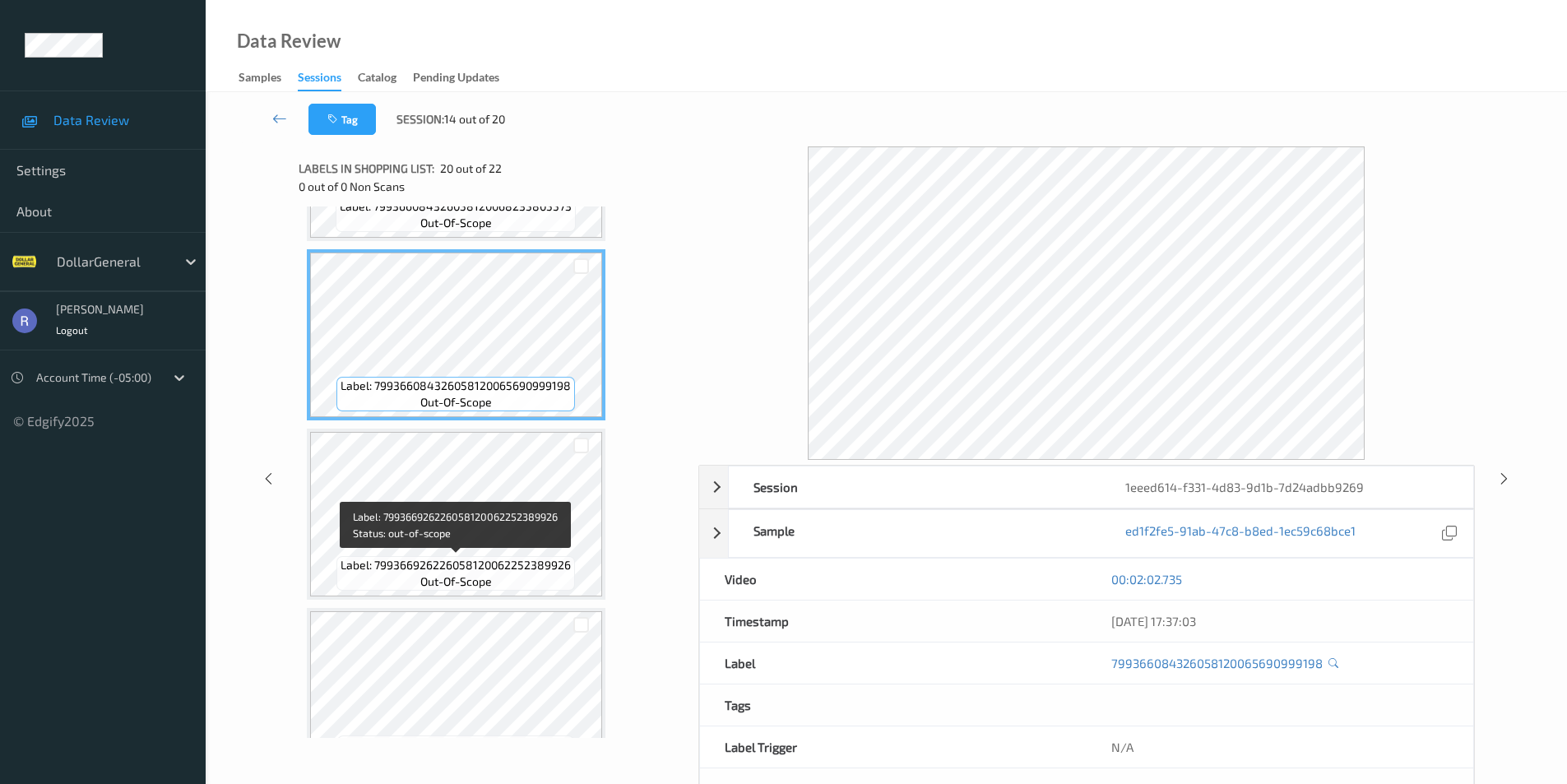
click at [463, 572] on span "Label: 799366926226058120062252389926" at bounding box center [455, 565] width 230 height 17
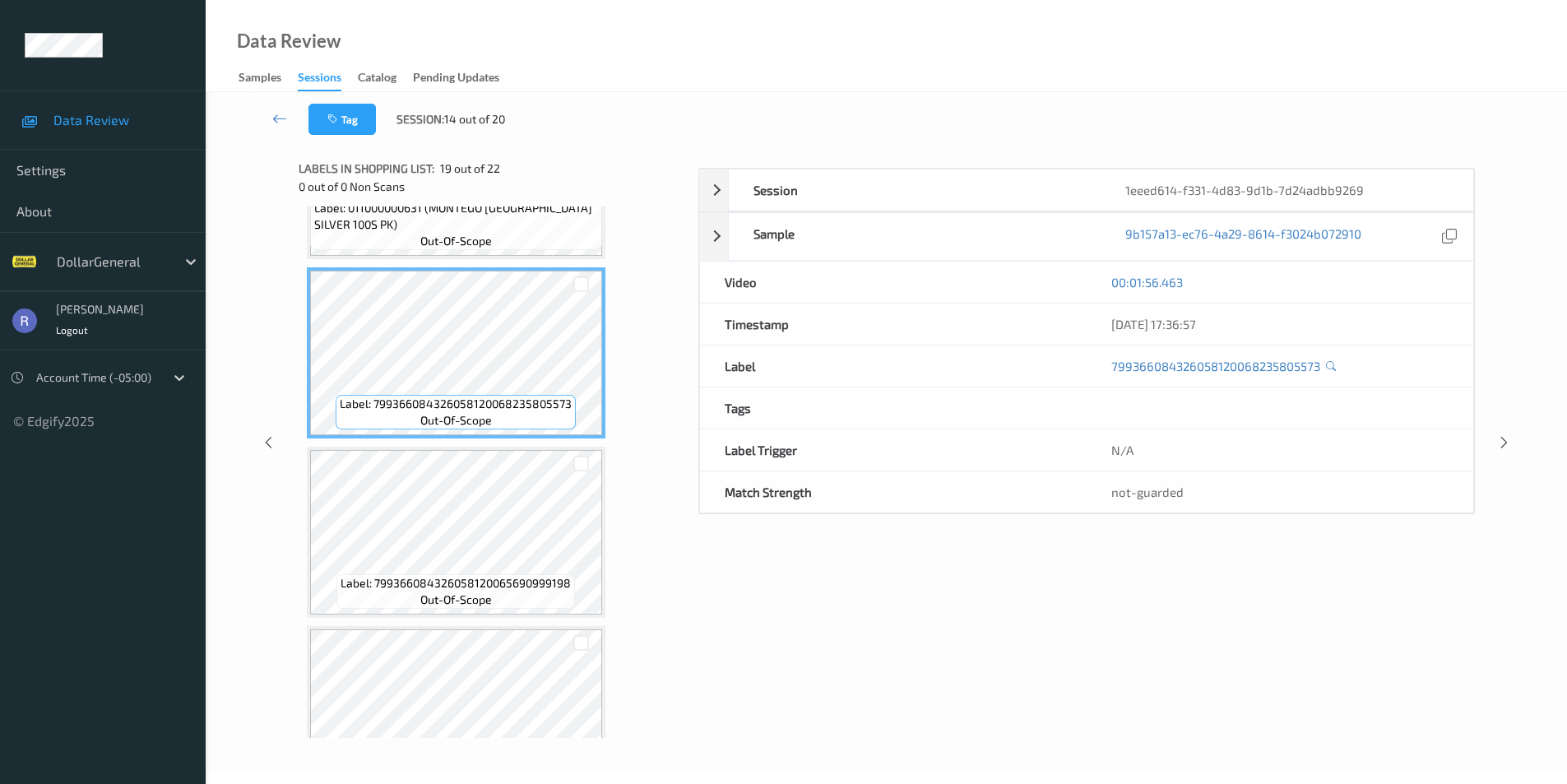
scroll to position [61, 0]
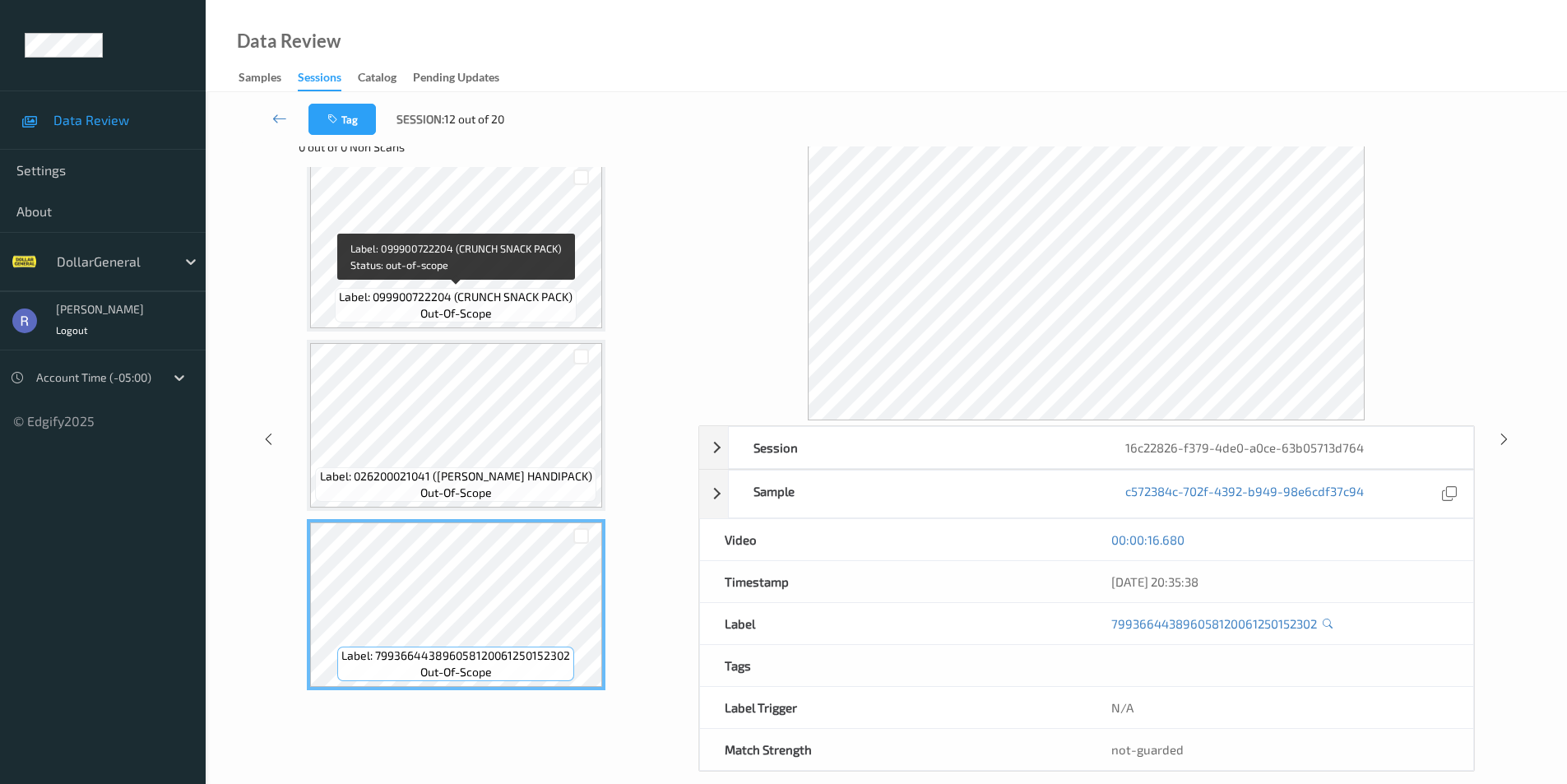
scroll to position [61, 0]
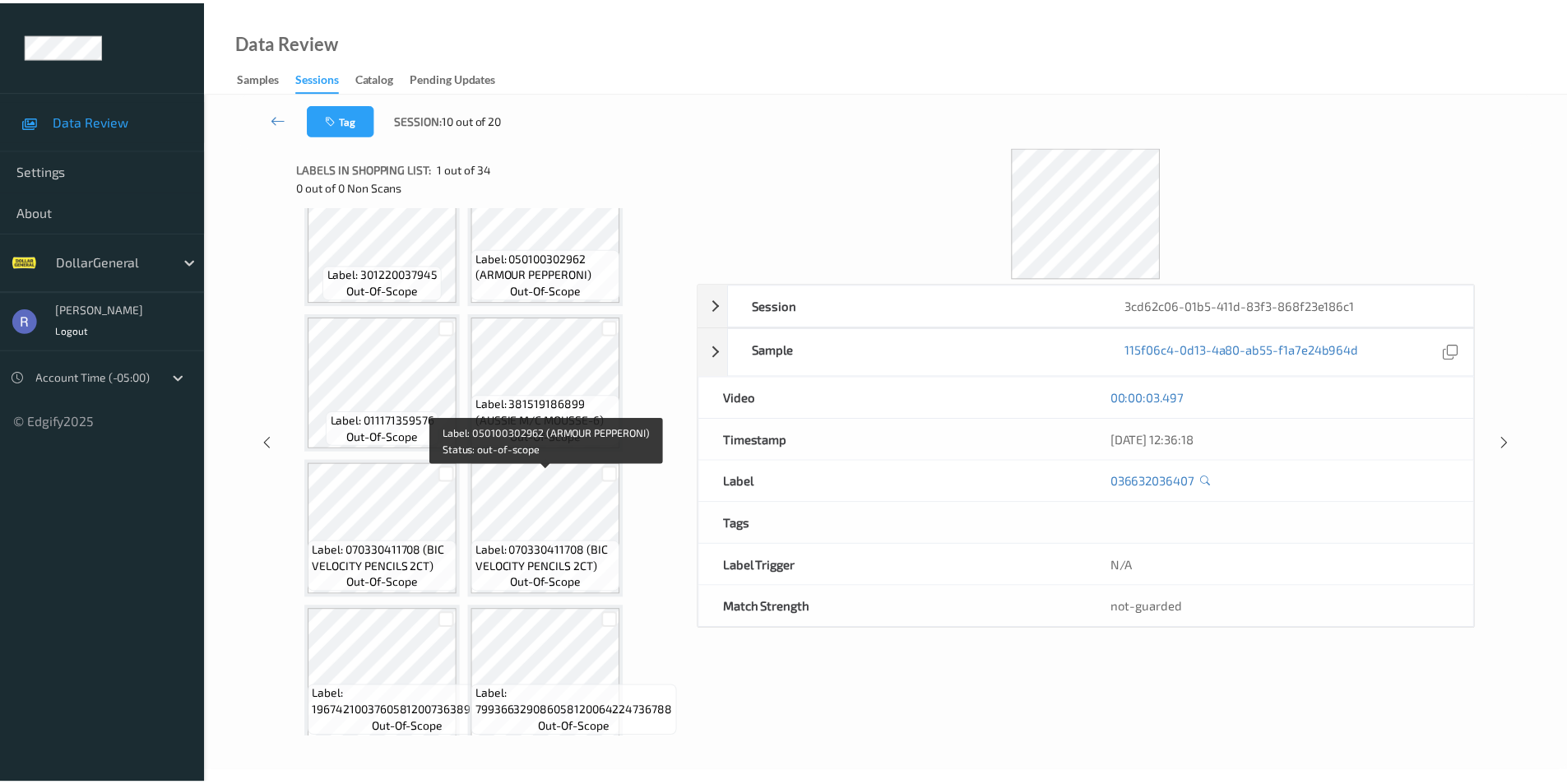
scroll to position [1965, 0]
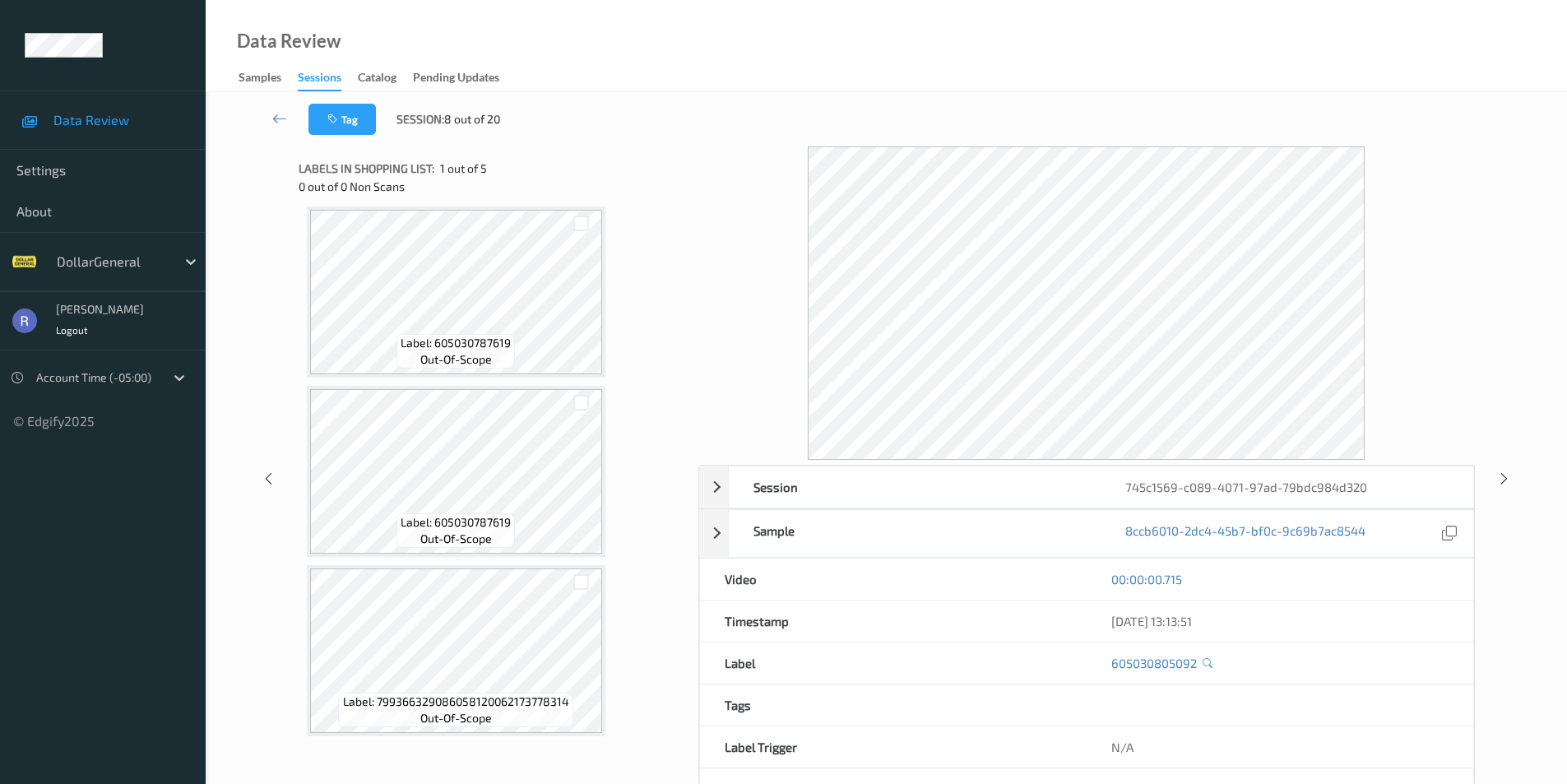
scroll to position [373, 0]
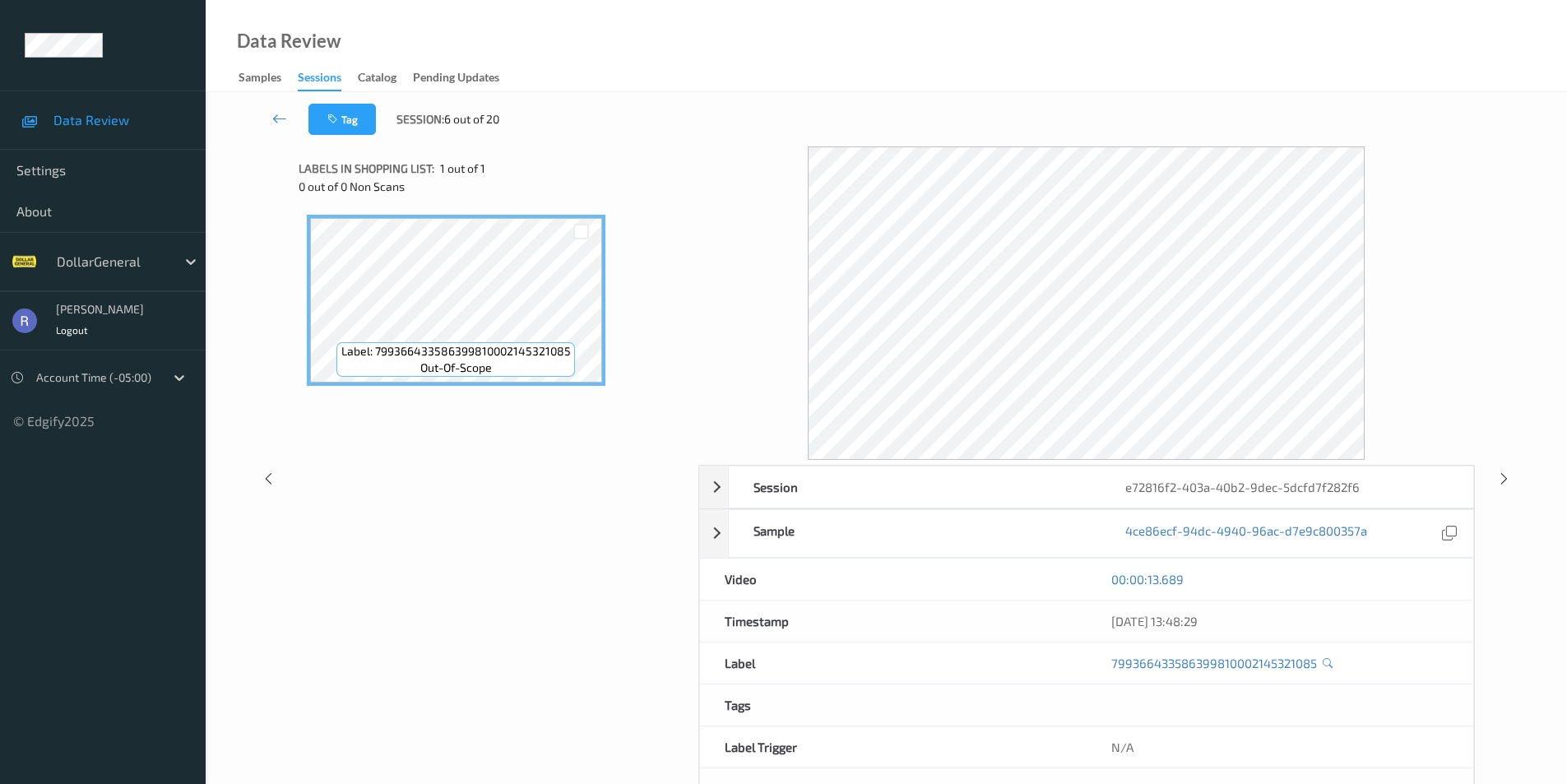
click at [538, 426] on div "Label: 799366433586399810002145321085 out-of-scope" at bounding box center [493, 402] width 389 height 392
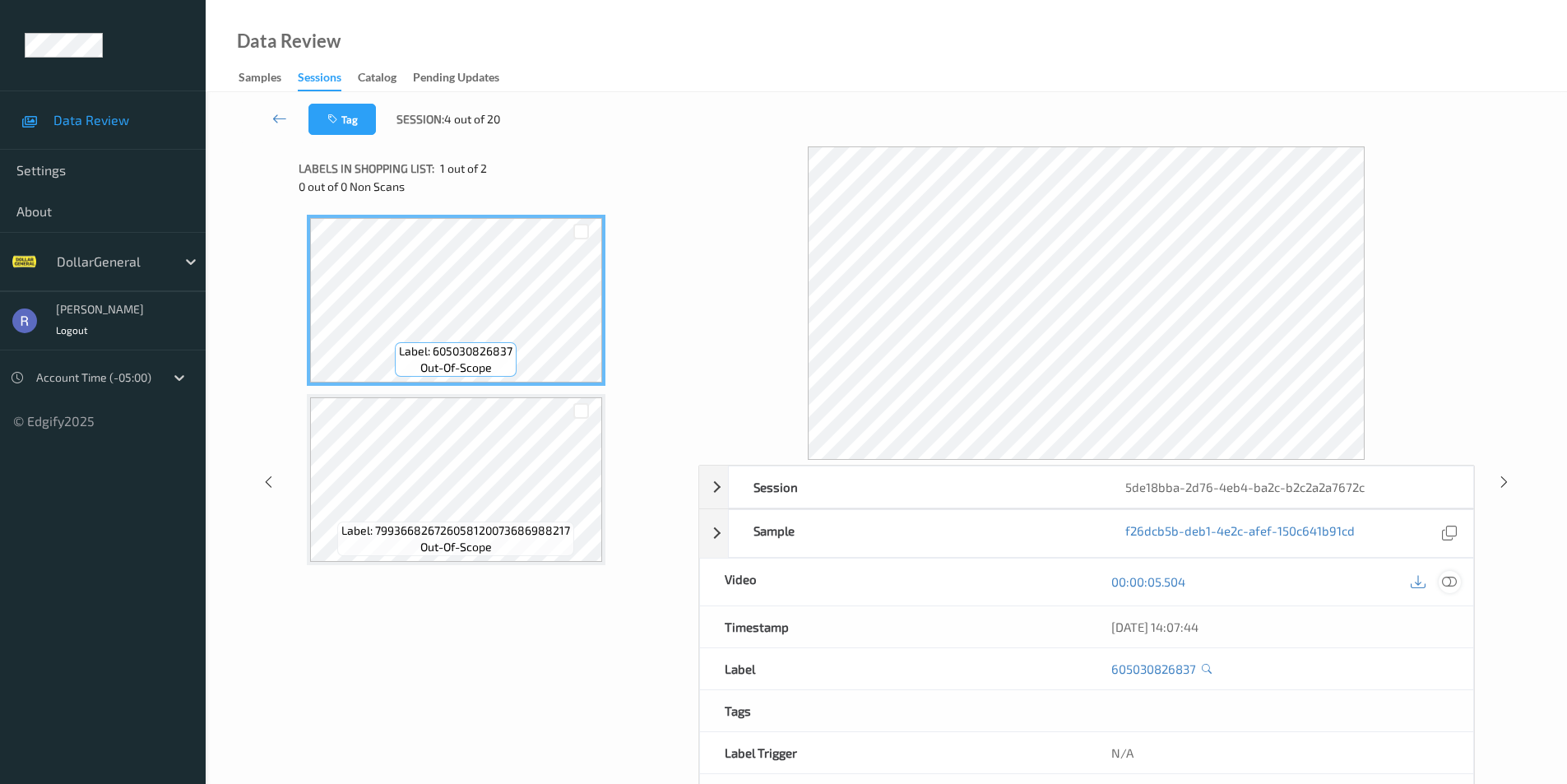
click at [1448, 584] on icon at bounding box center [1449, 580] width 15 height 15
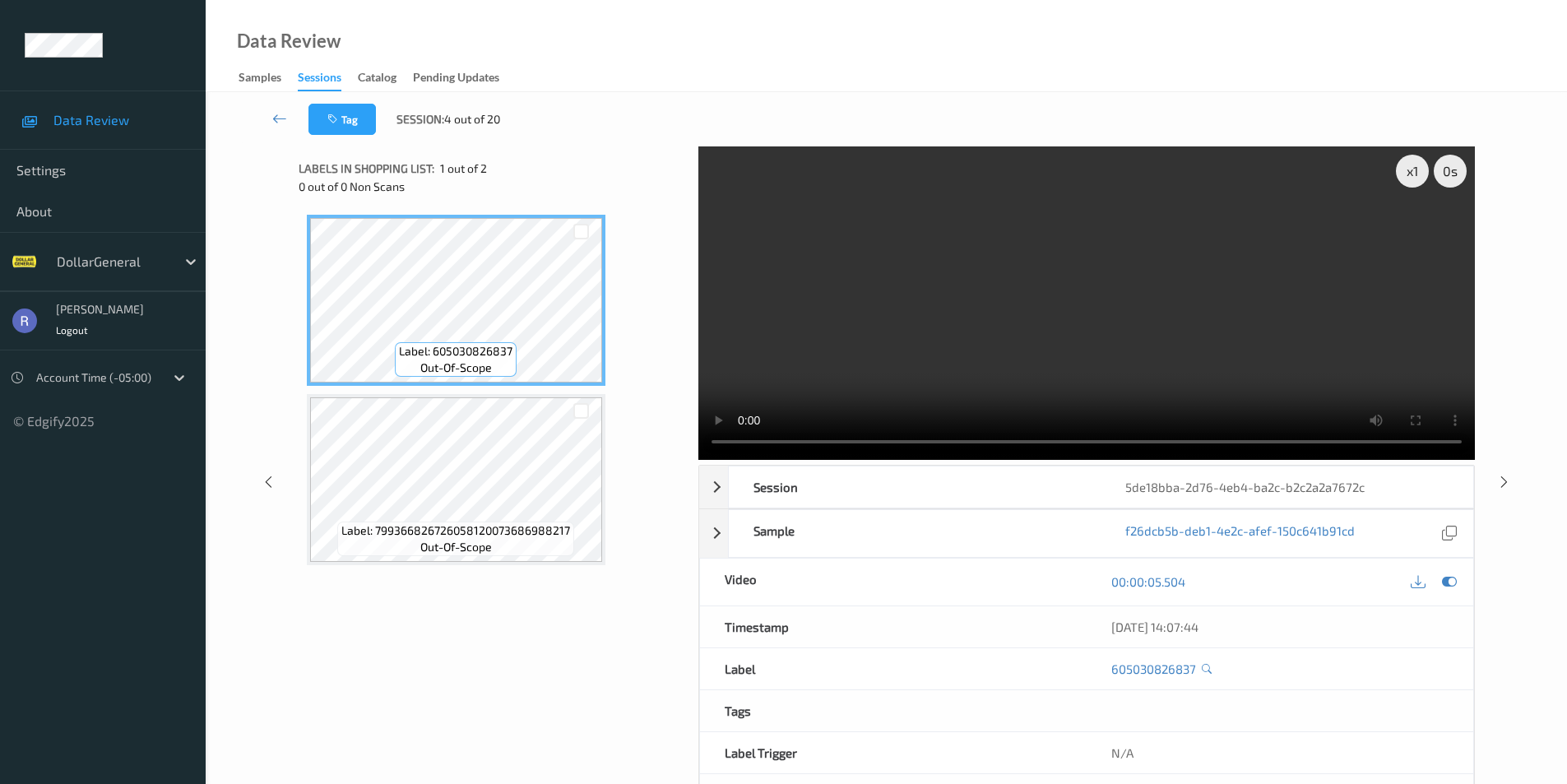
click at [975, 352] on video at bounding box center [1086, 303] width 777 height 313
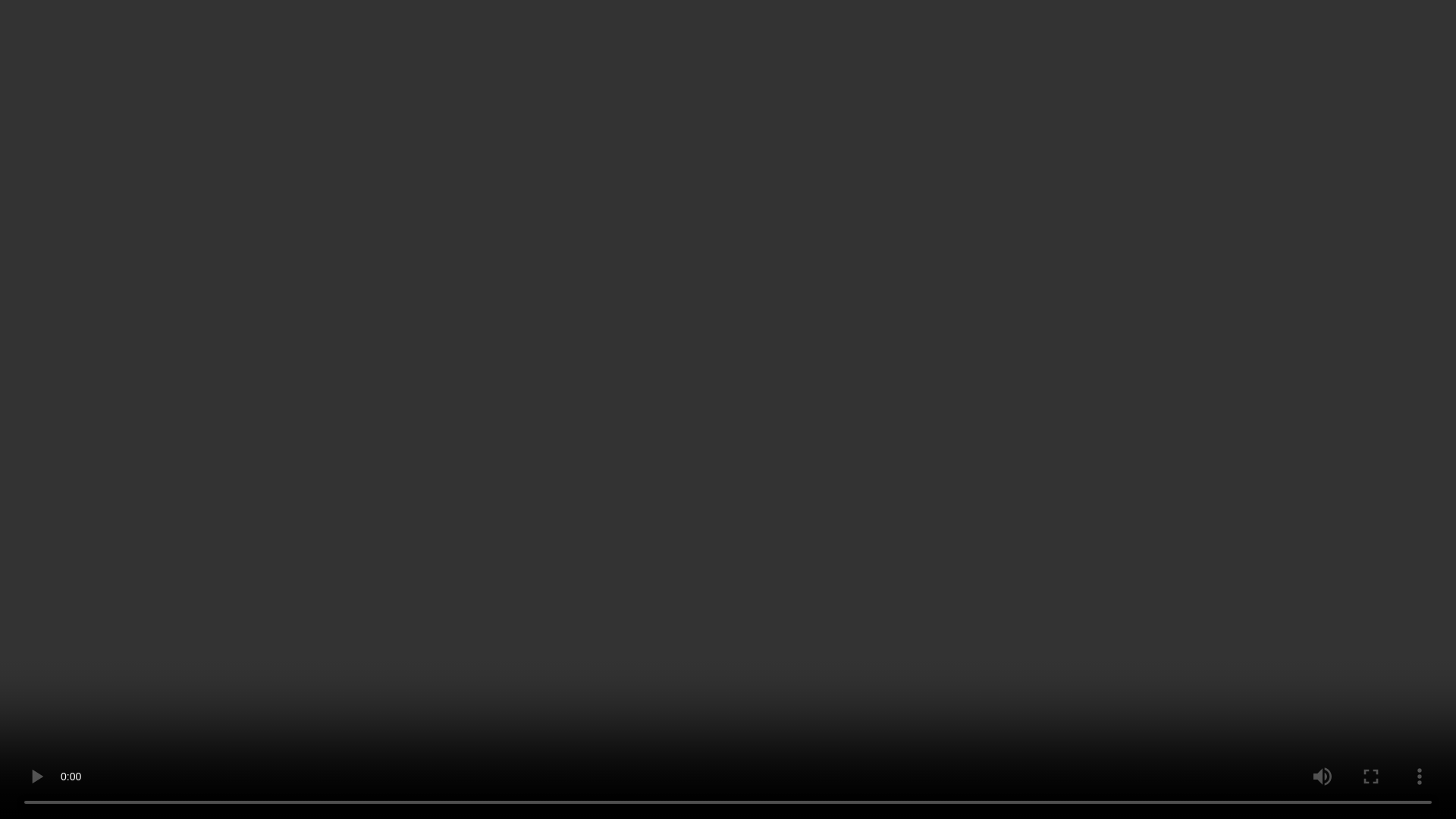
click at [481, 396] on video at bounding box center [728, 409] width 1456 height 819
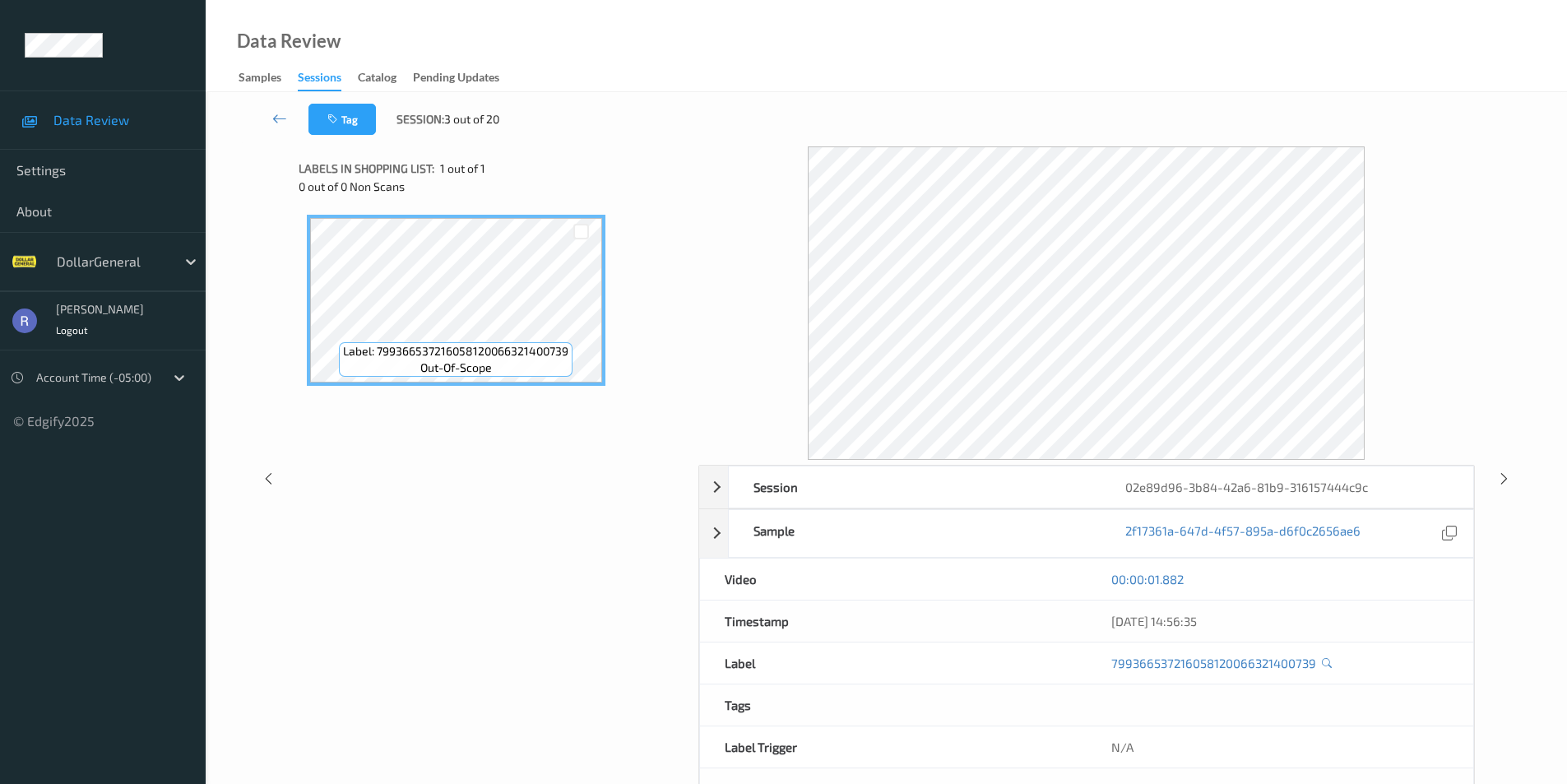
click at [1415, 575] on div "00:00:01.882" at bounding box center [1280, 578] width 337 height 17
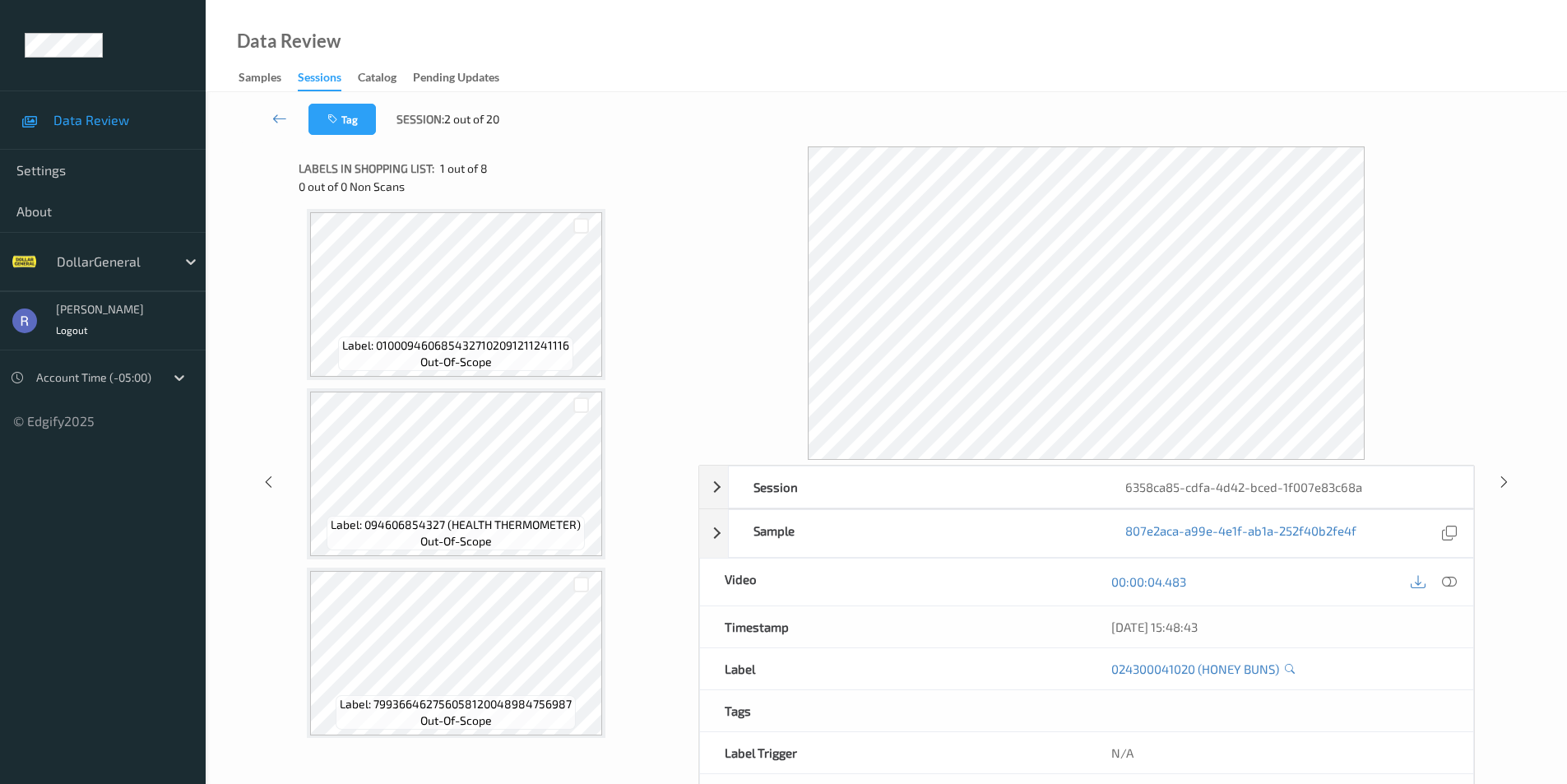
scroll to position [911, 0]
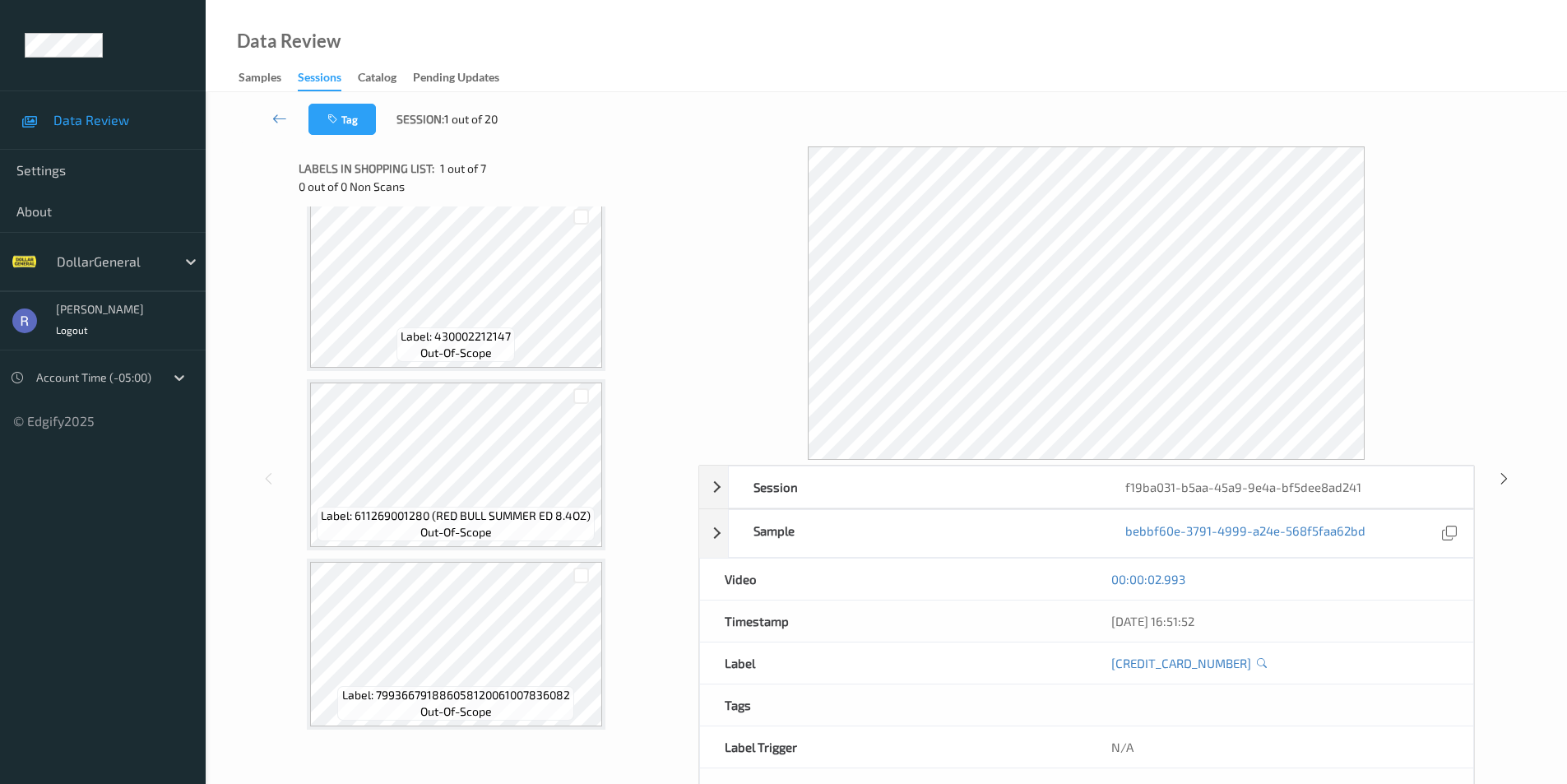
scroll to position [61, 0]
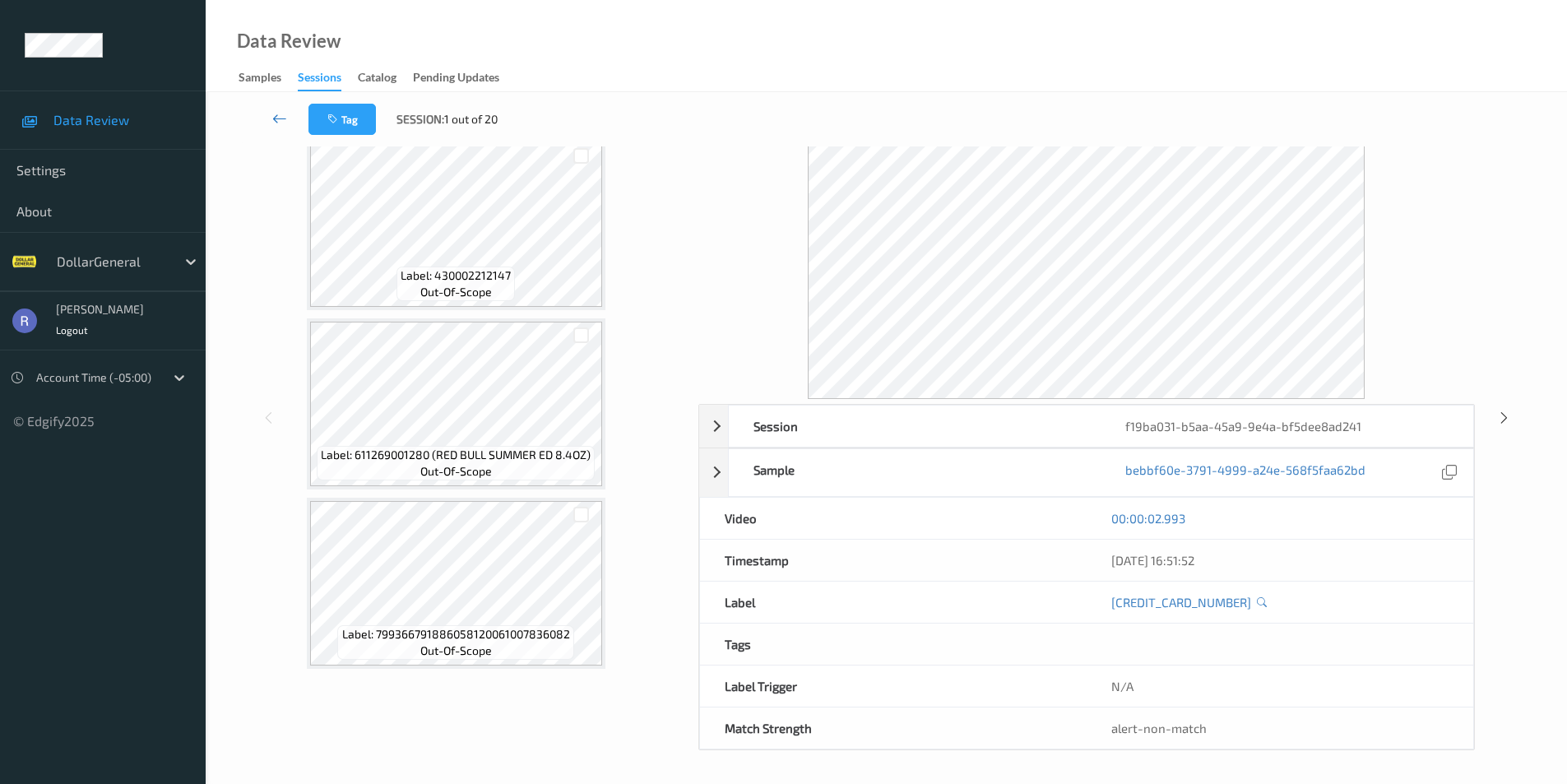
click at [270, 118] on link at bounding box center [279, 119] width 58 height 31
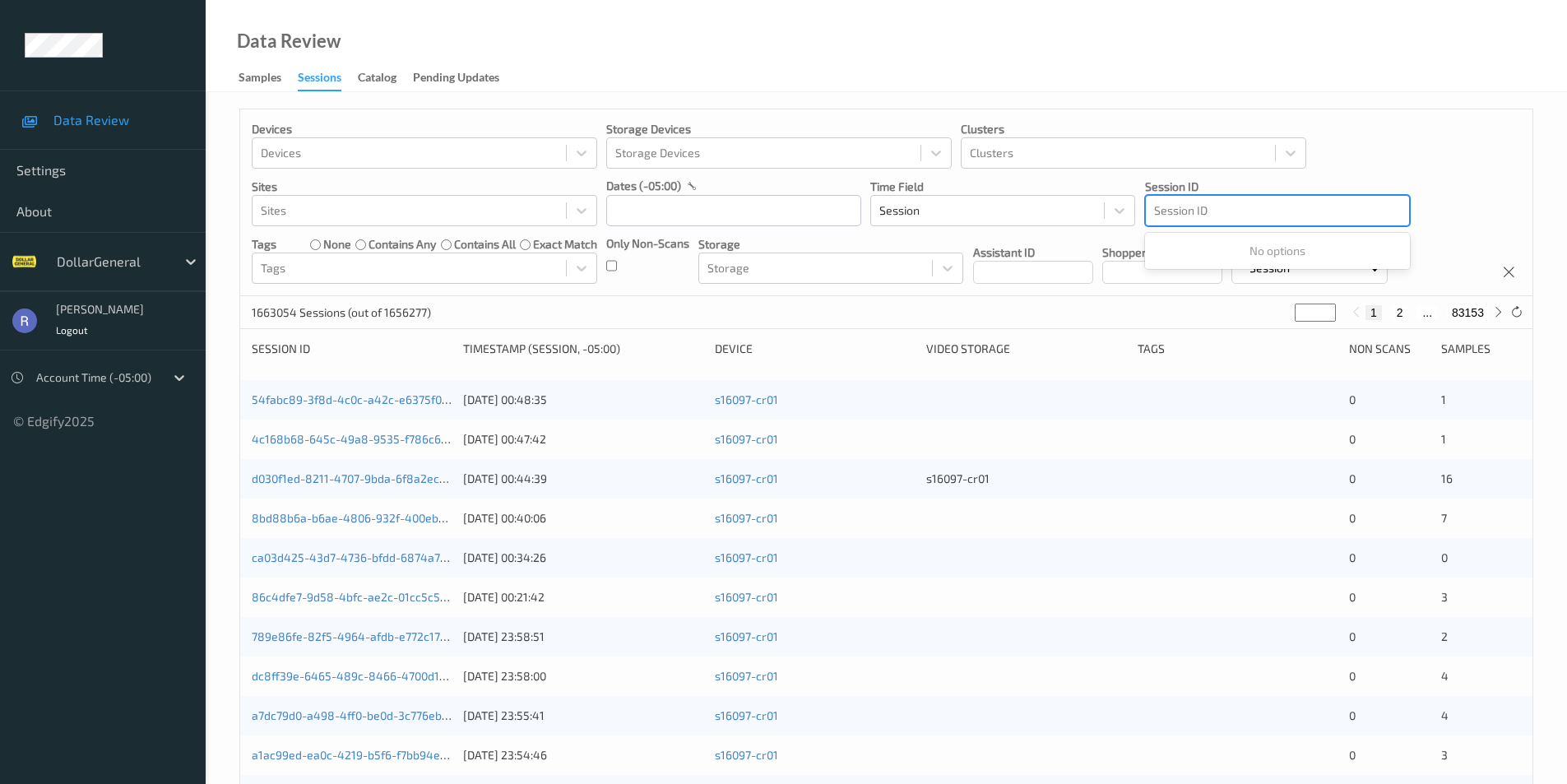
click at [1180, 207] on div at bounding box center [1278, 210] width 247 height 20
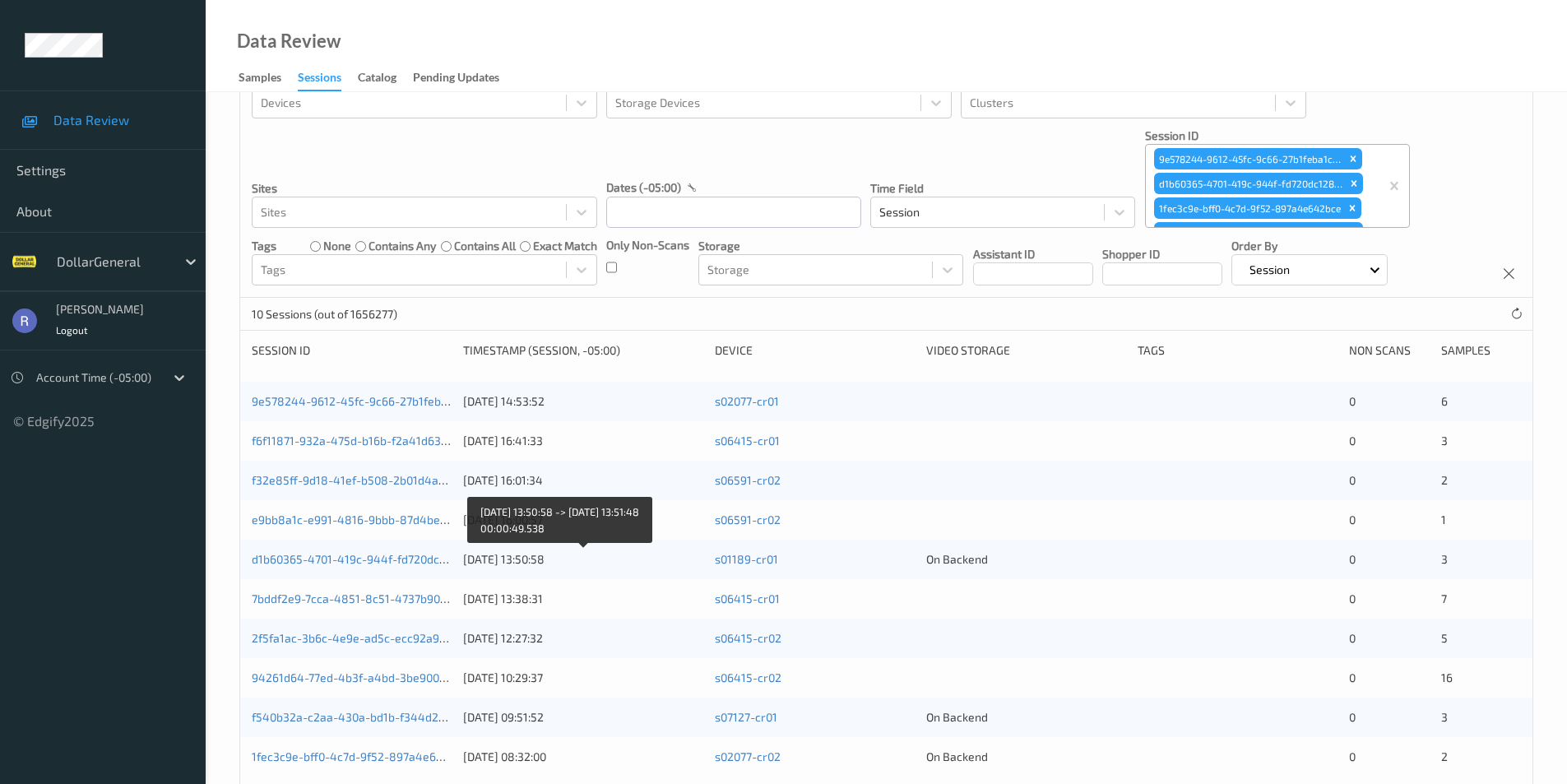
scroll to position [111, 0]
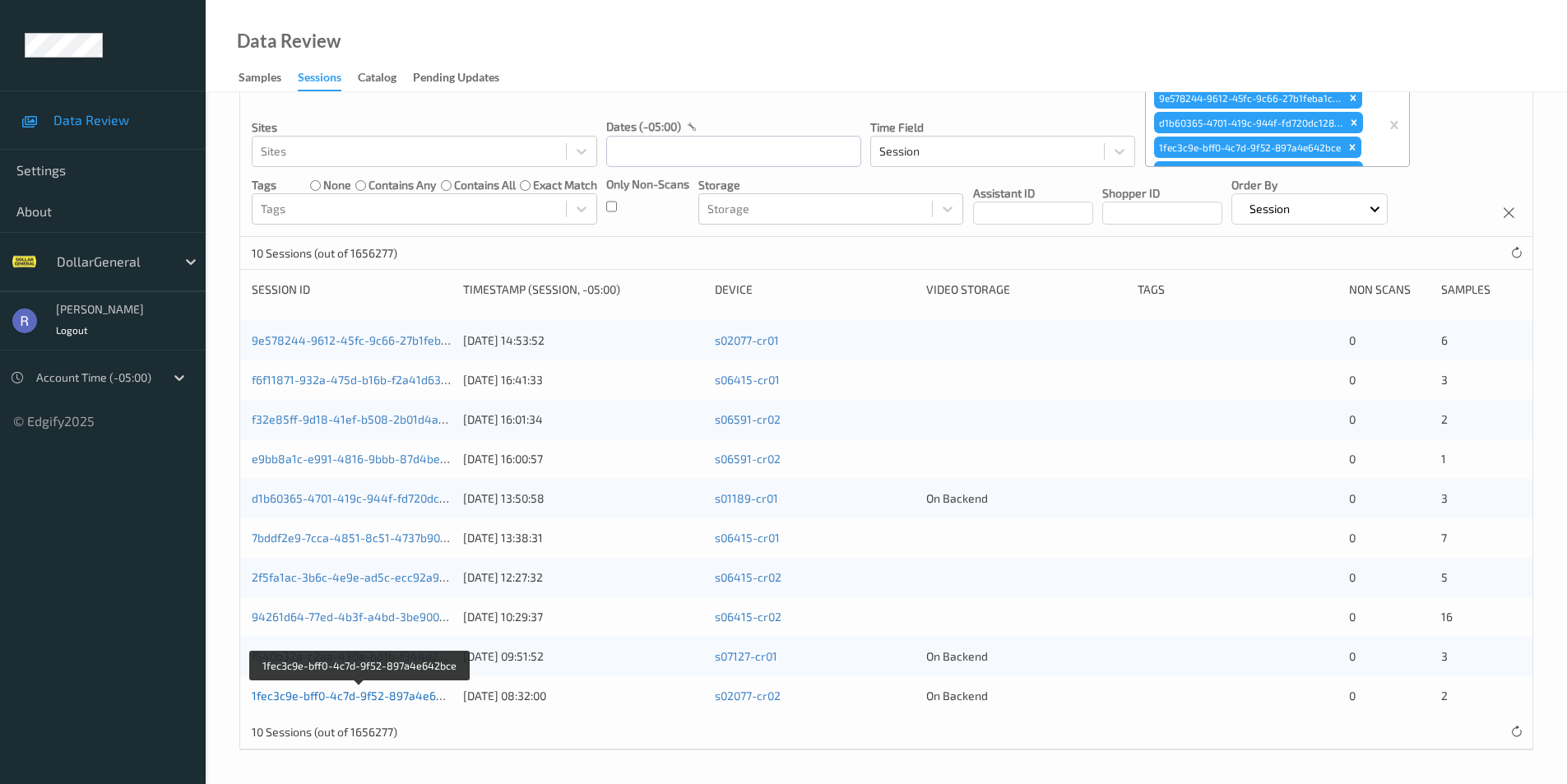
click at [307, 692] on link "1fec3c9e-bff0-4c7d-9f52-897a4e642bce" at bounding box center [360, 695] width 217 height 14
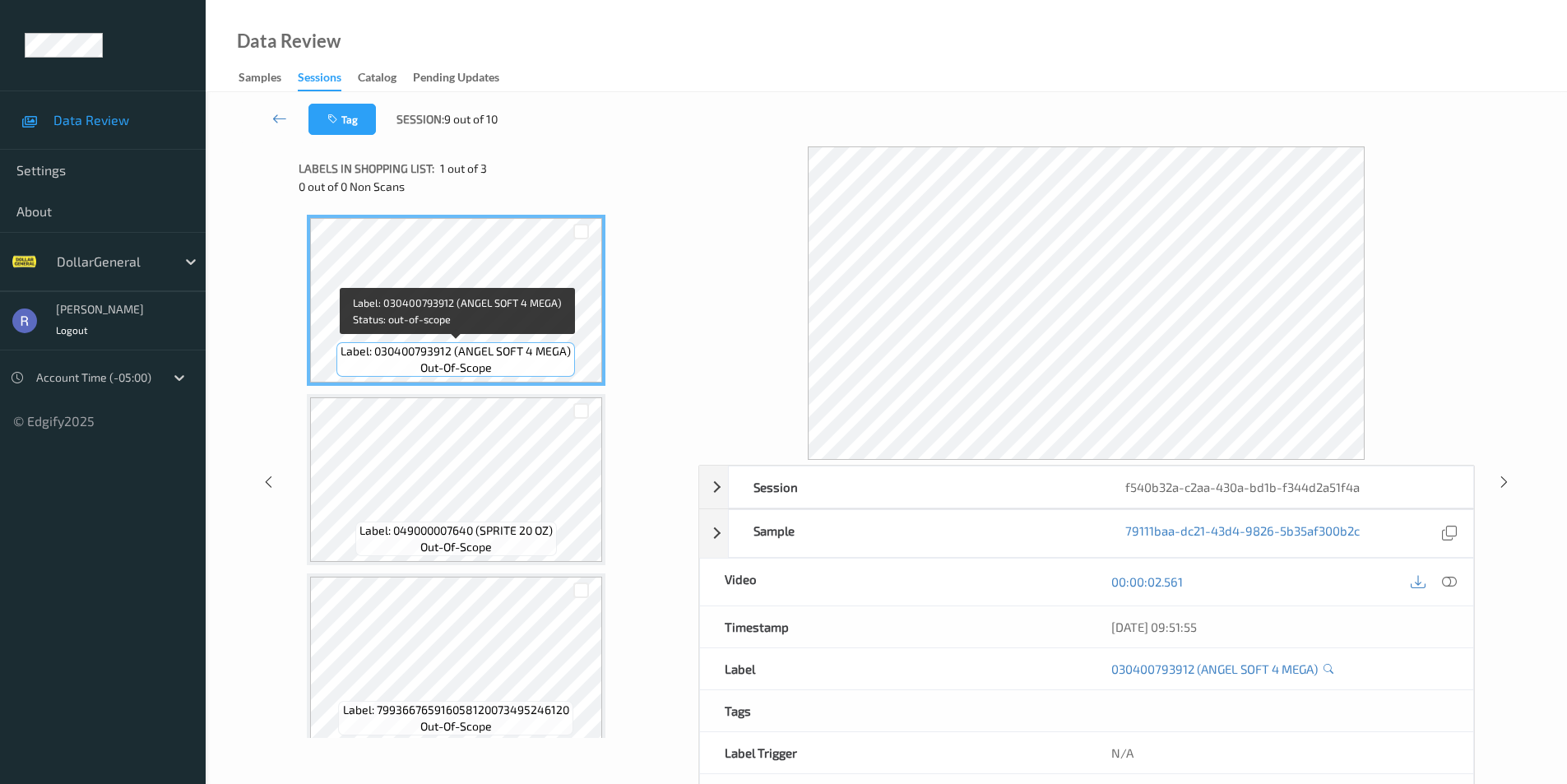
scroll to position [15, 0]
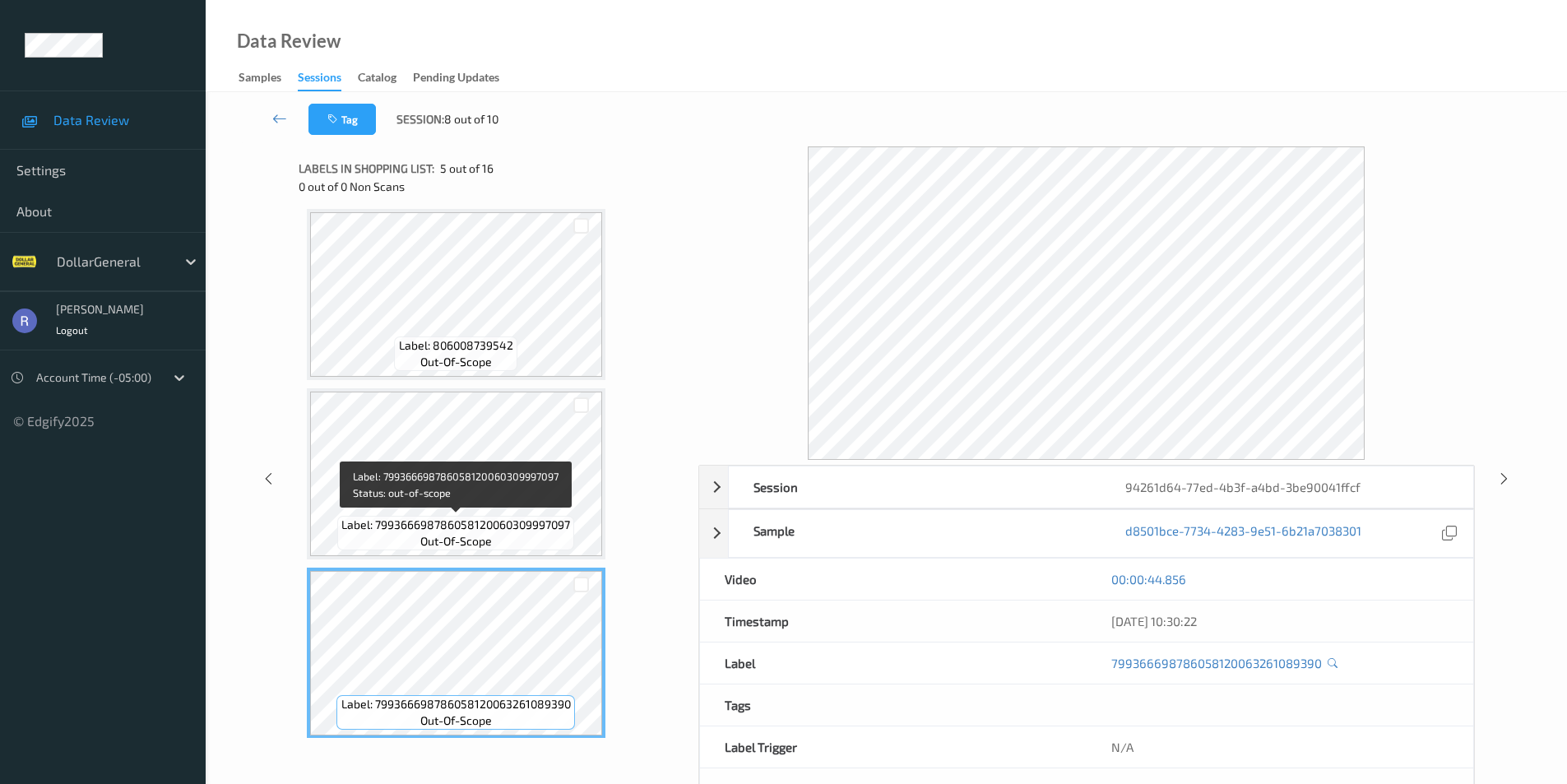
scroll to position [329, 0]
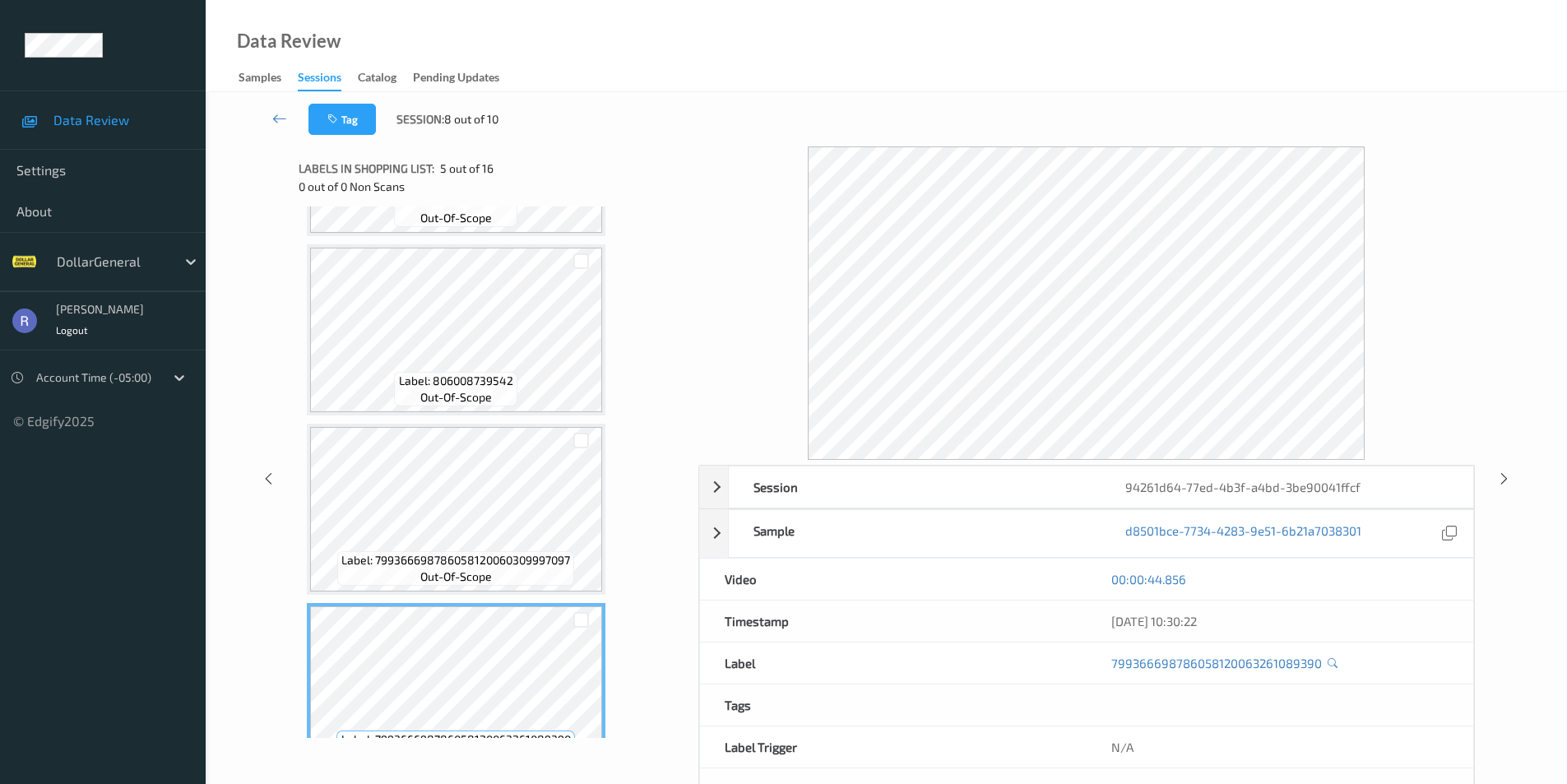
click at [719, 392] on div at bounding box center [1086, 303] width 777 height 313
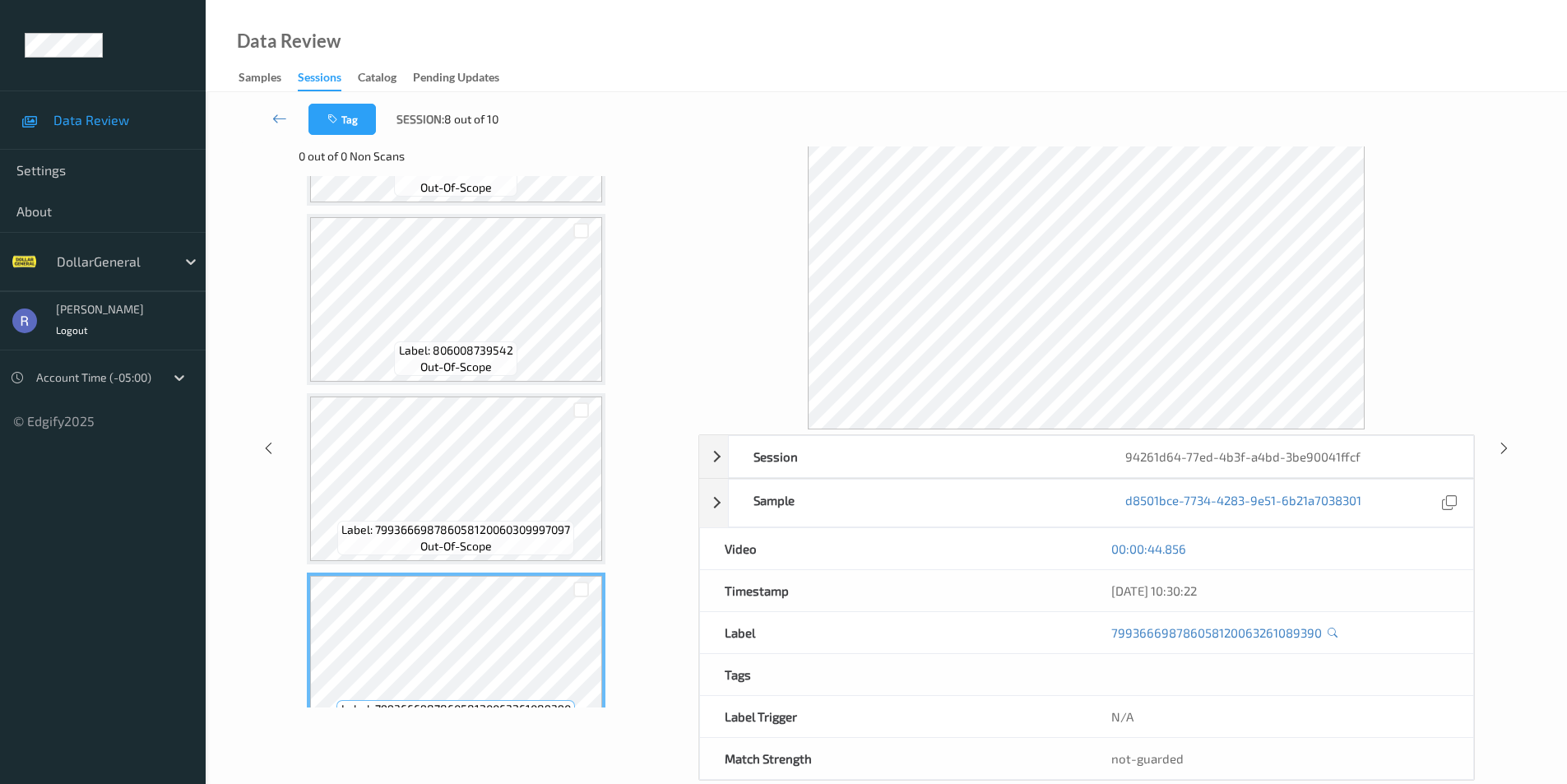
scroll to position [0, 0]
